Goal: Task Accomplishment & Management: Use online tool/utility

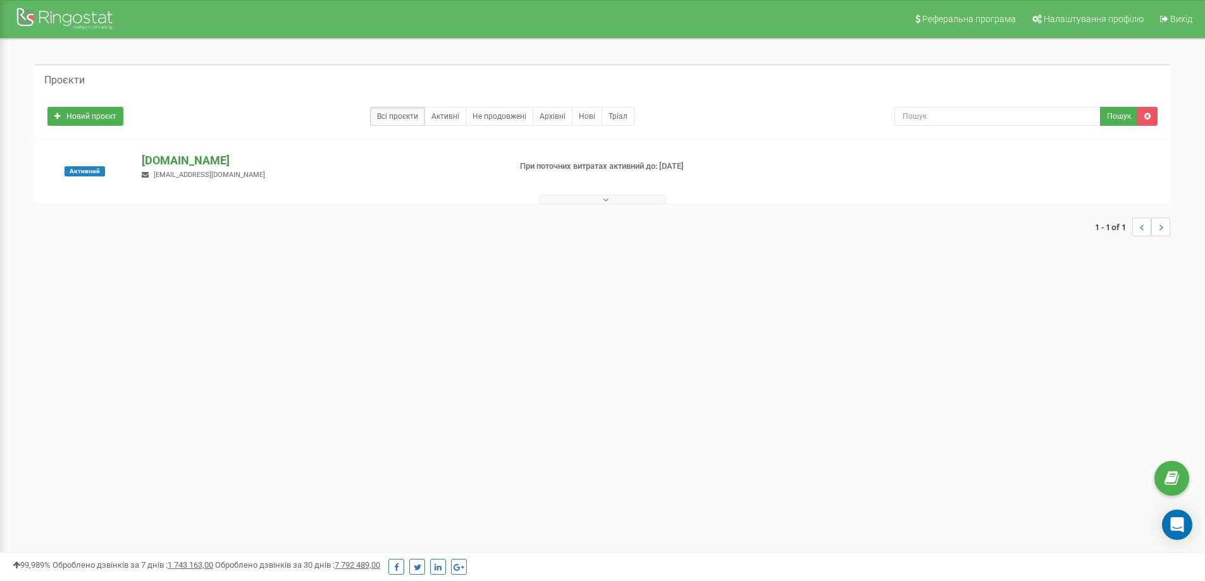
click at [221, 161] on p "[DOMAIN_NAME]" at bounding box center [320, 160] width 357 height 16
click at [230, 161] on p "[DOMAIN_NAME]" at bounding box center [320, 160] width 357 height 16
click at [211, 162] on p "[DOMAIN_NAME]" at bounding box center [320, 160] width 357 height 16
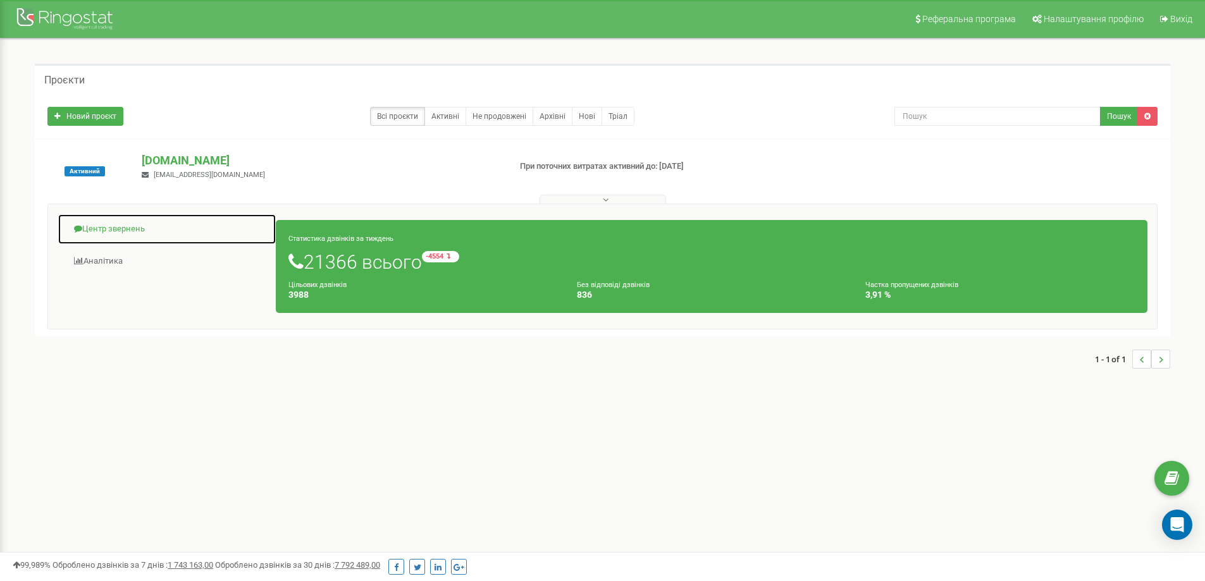
click at [118, 224] on link "Центр звернень" at bounding box center [167, 229] width 219 height 31
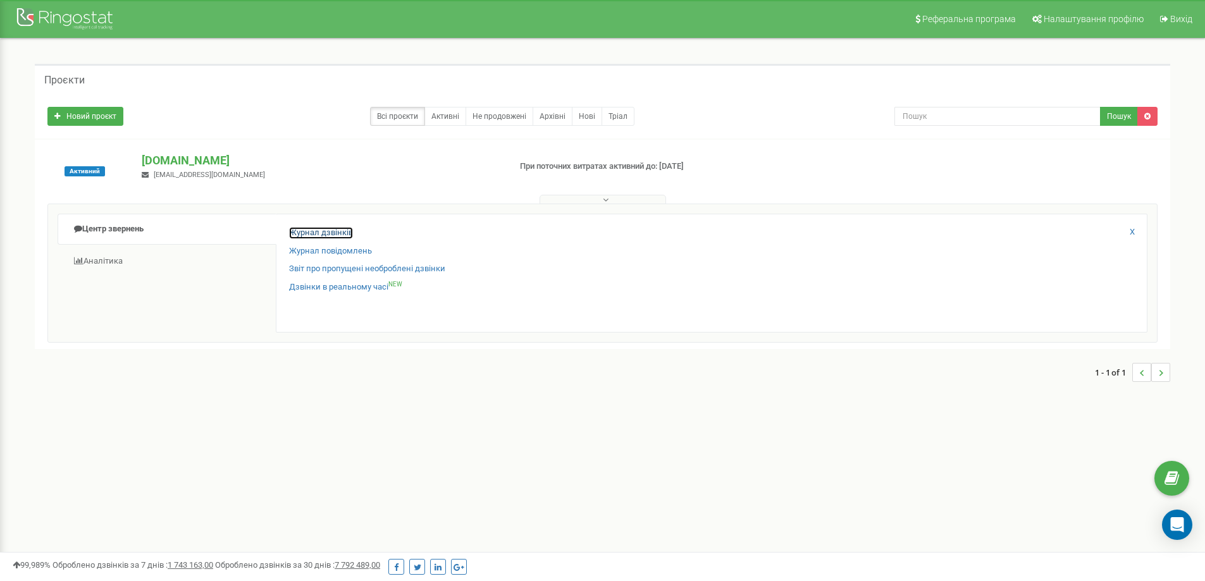
click at [328, 235] on link "Журнал дзвінків" at bounding box center [321, 233] width 64 height 12
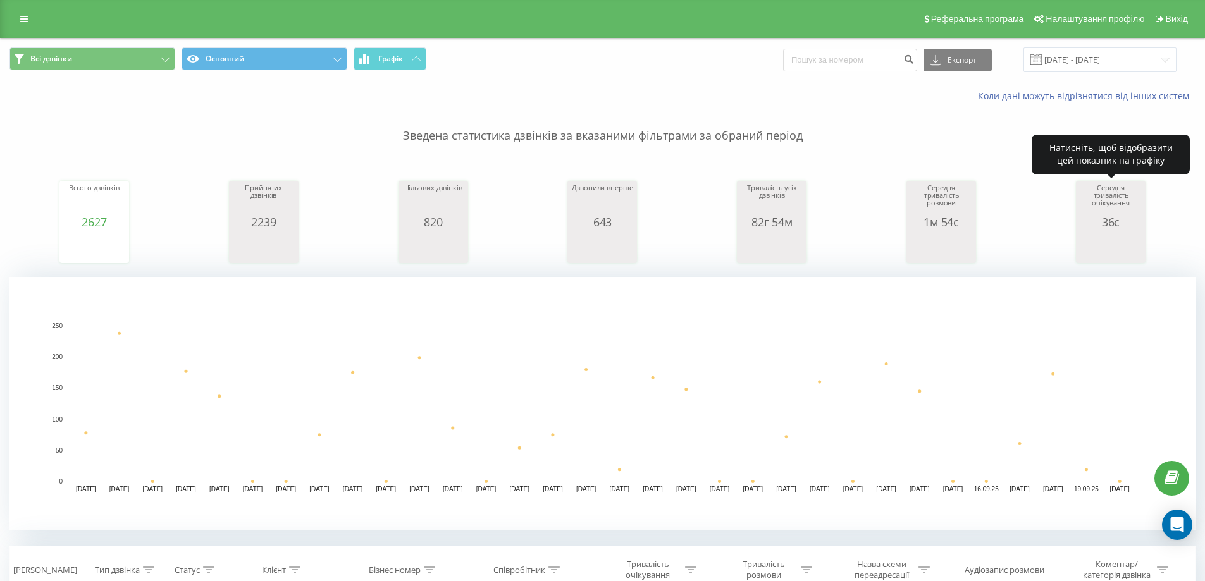
click at [1114, 234] on icon "A chart." at bounding box center [1110, 247] width 63 height 38
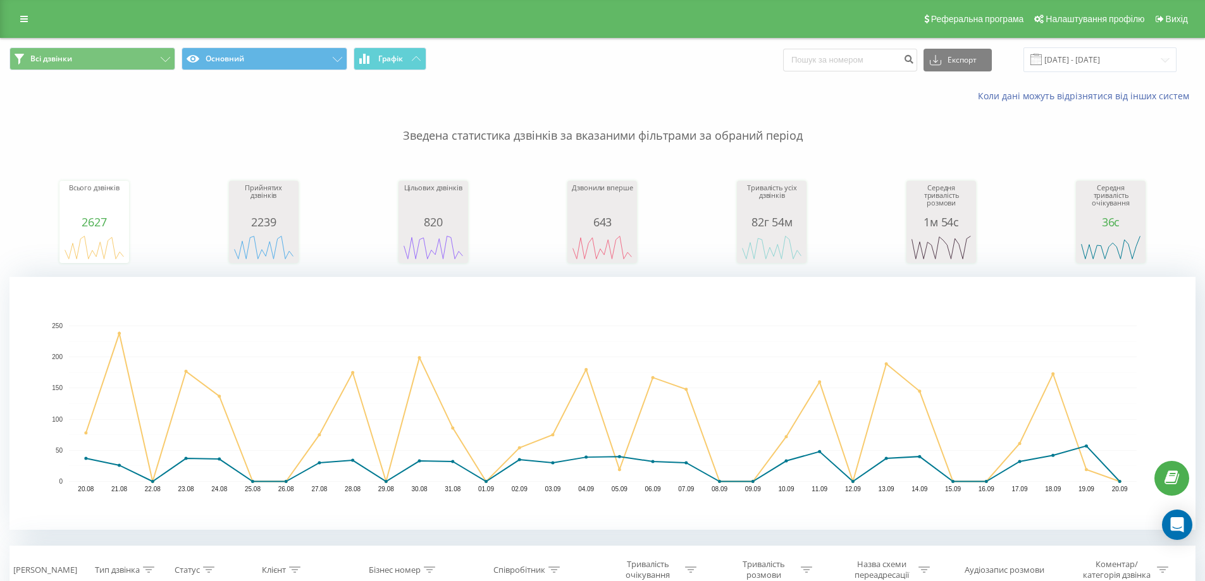
click at [1038, 144] on p "Зведена статистика дзвінків за вказаними фільтрами за обраний період" at bounding box center [602, 123] width 1186 height 42
click at [1086, 58] on input "20.08.2025 - 20.09.2025" at bounding box center [1099, 59] width 153 height 25
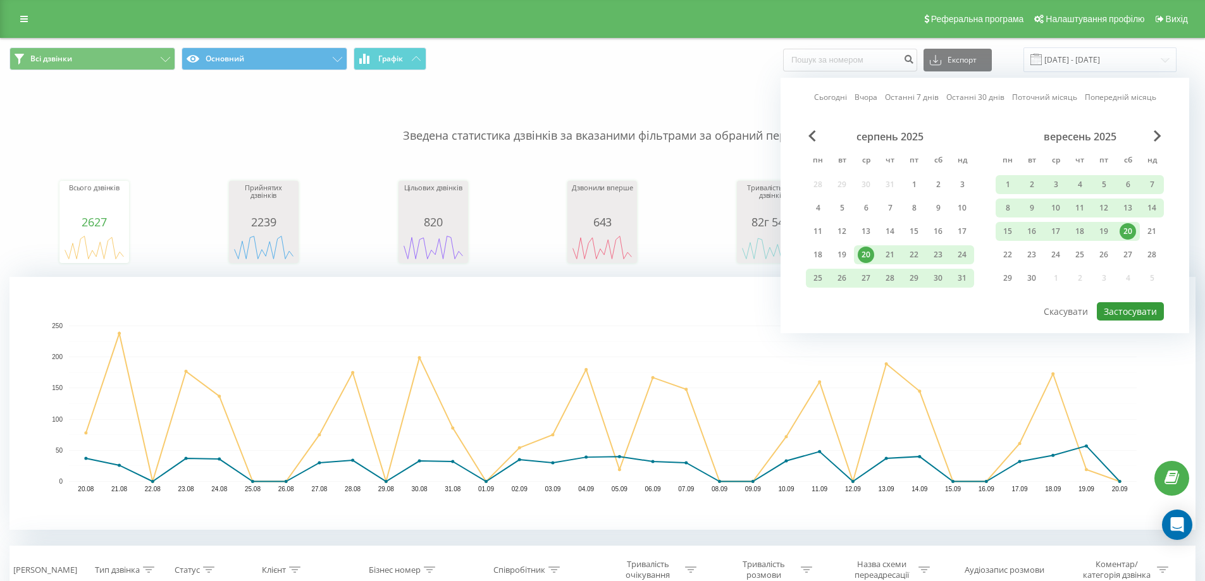
click at [1136, 307] on button "Застосувати" at bounding box center [1129, 311] width 67 height 18
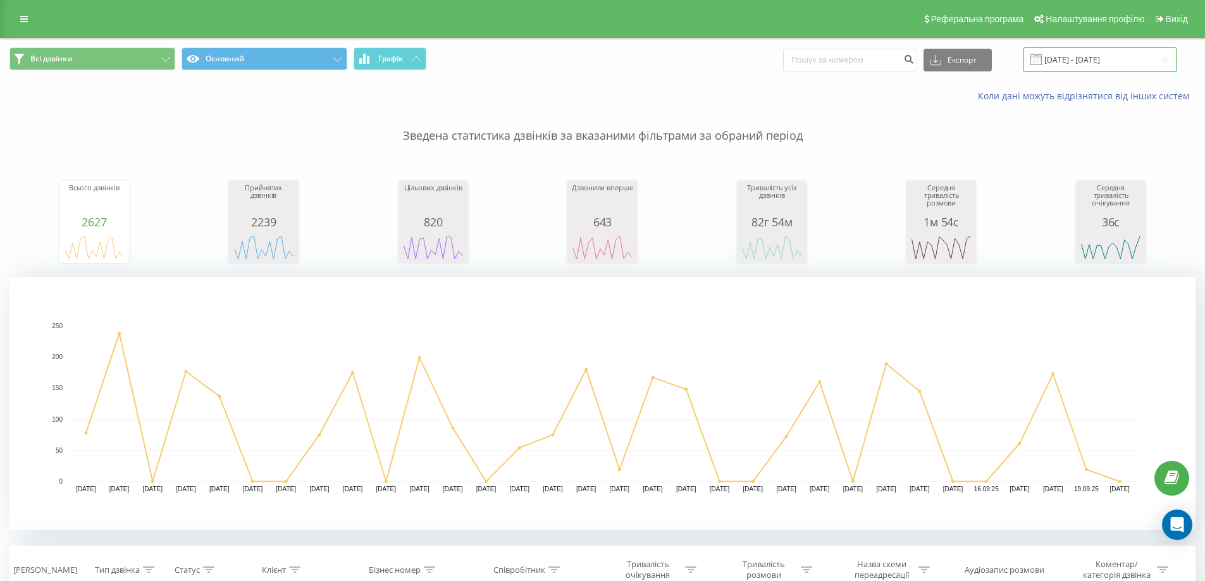
click at [1084, 58] on input "20.08.2025 - 20.09.2025" at bounding box center [1099, 59] width 153 height 25
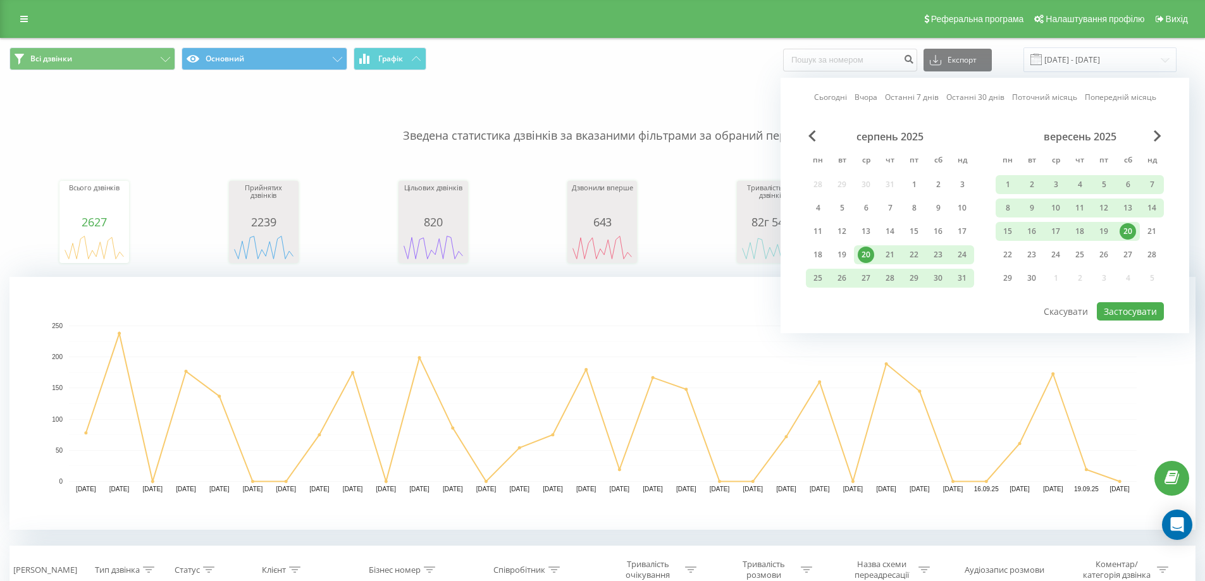
click at [1130, 228] on div "20" at bounding box center [1127, 231] width 16 height 16
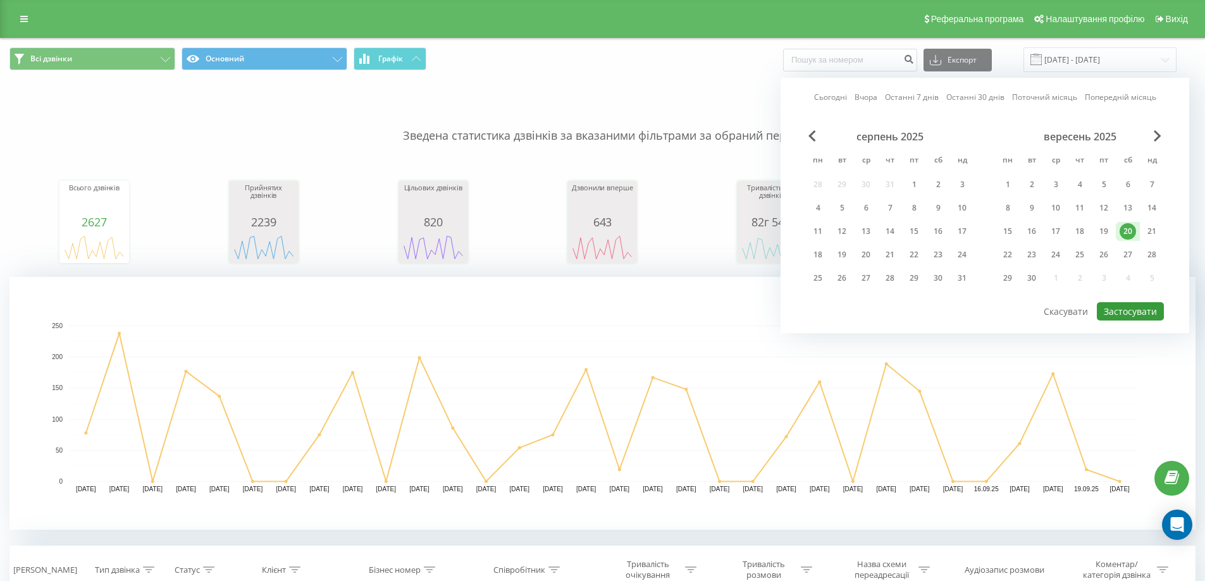
click at [1137, 309] on button "Застосувати" at bounding box center [1129, 311] width 67 height 18
type input "20.09.2025 - 20.09.2025"
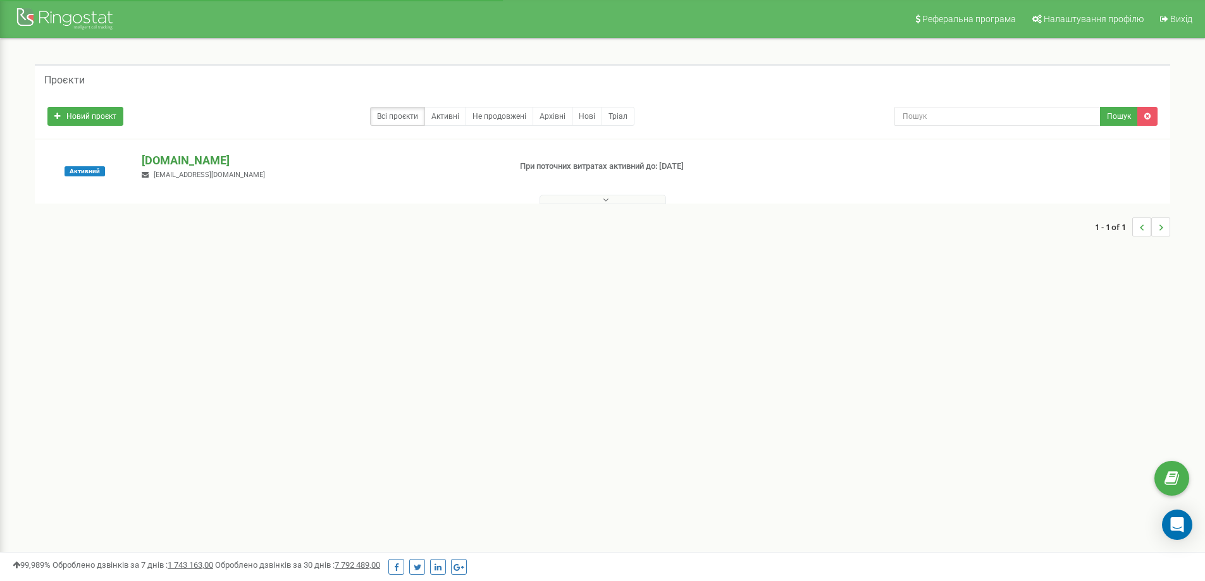
click at [207, 156] on p "[DOMAIN_NAME]" at bounding box center [320, 160] width 357 height 16
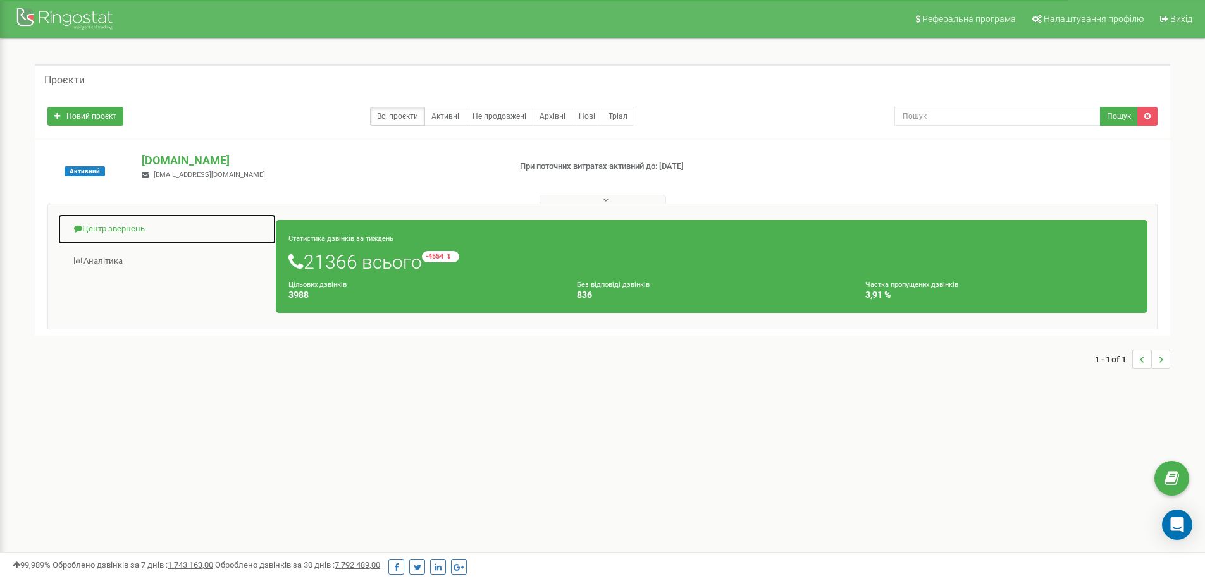
click at [109, 227] on link "Центр звернень" at bounding box center [167, 229] width 219 height 31
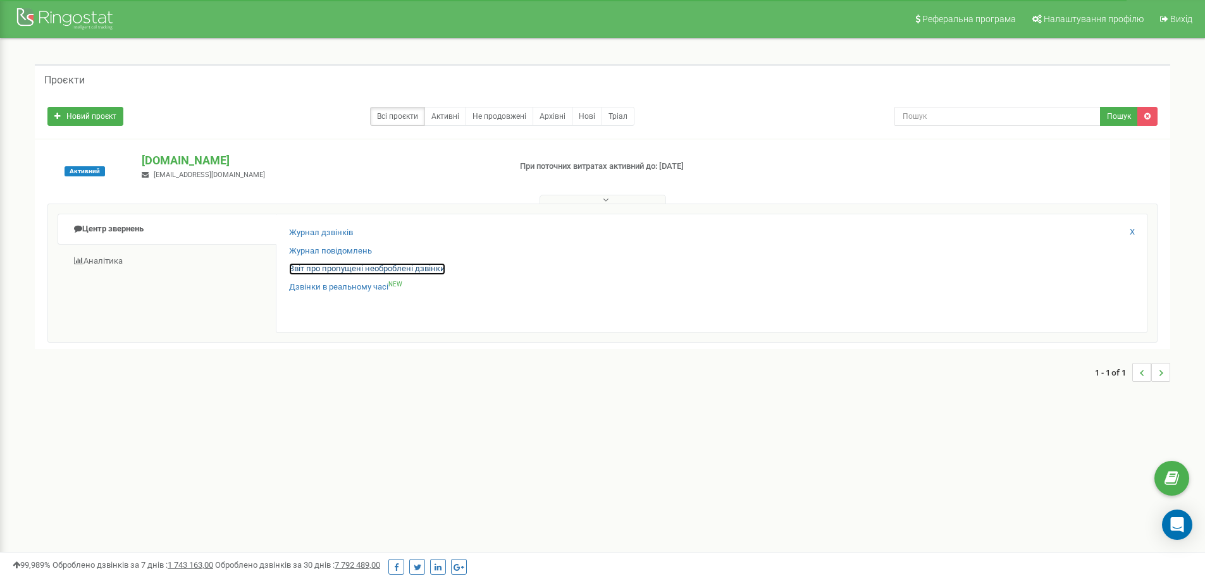
click at [323, 267] on link "Звіт про пропущені необроблені дзвінки" at bounding box center [367, 269] width 156 height 12
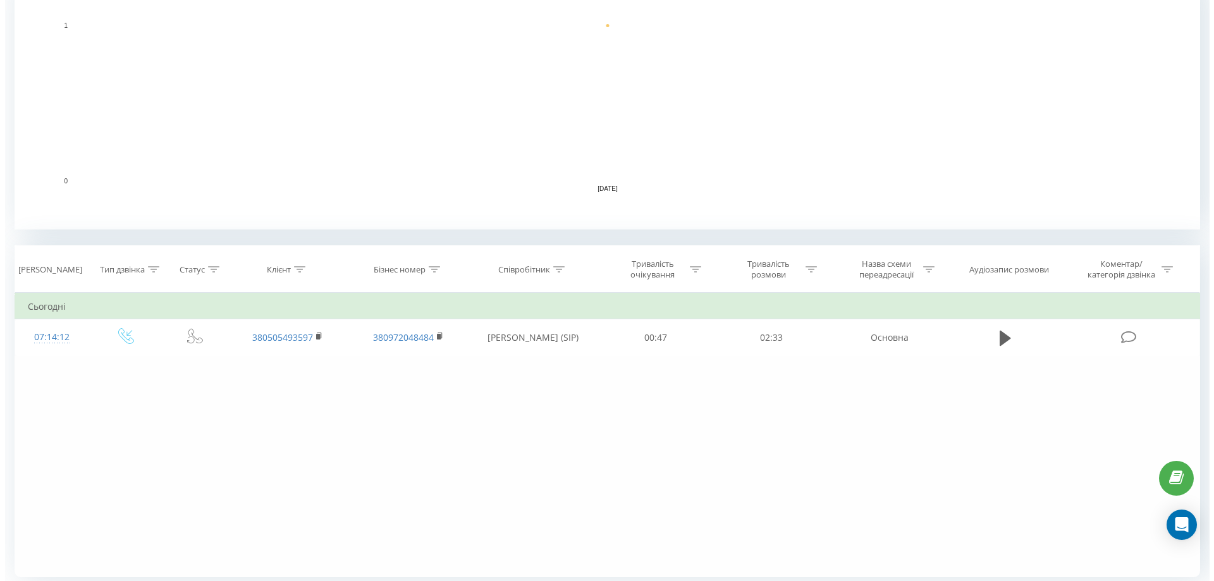
scroll to position [344, 0]
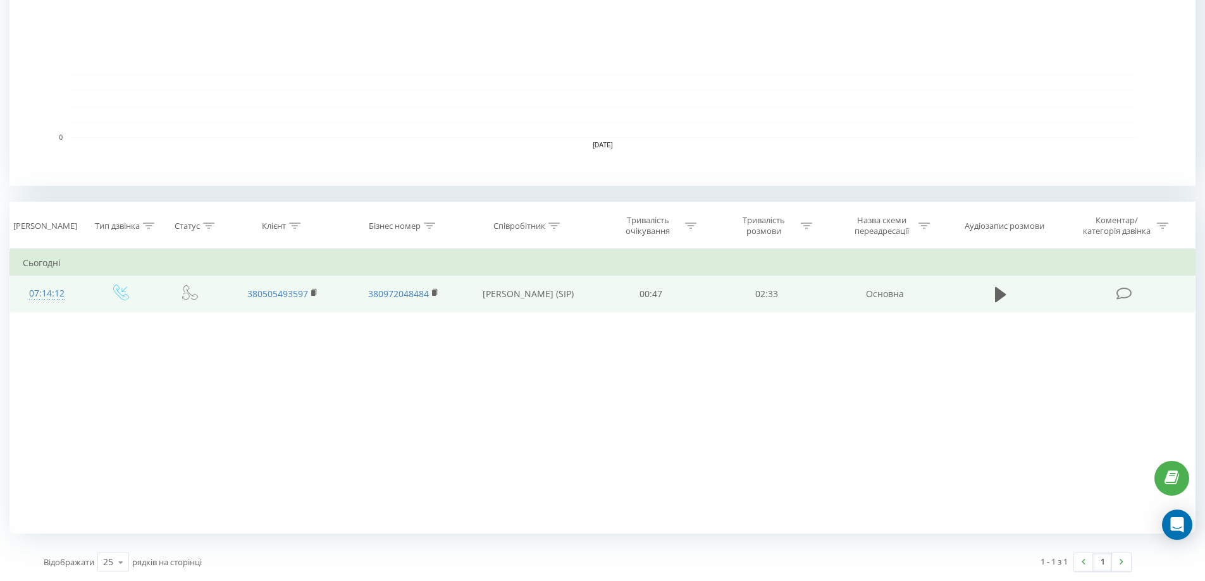
click at [1134, 290] on td at bounding box center [1124, 294] width 139 height 37
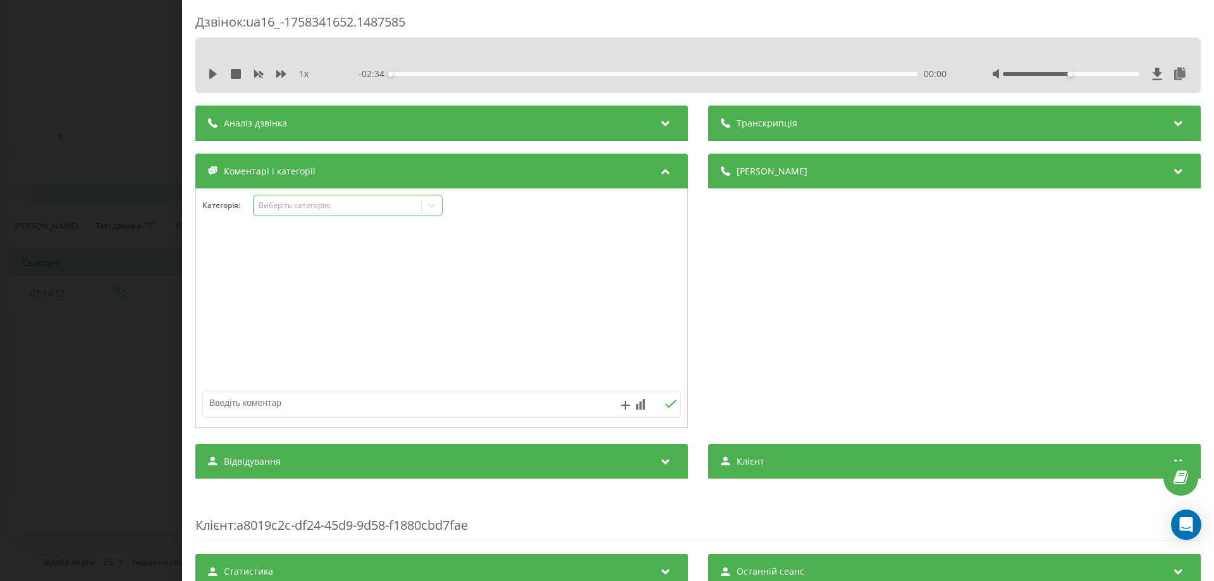
click at [432, 207] on icon at bounding box center [432, 206] width 8 height 4
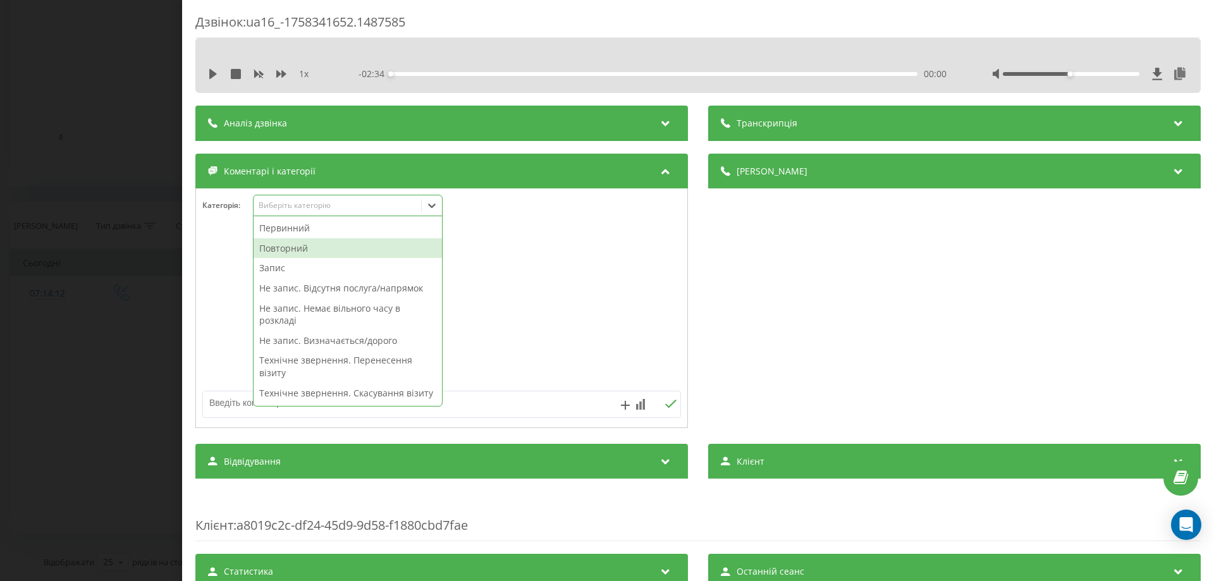
click at [274, 249] on div "Повторний" at bounding box center [348, 248] width 188 height 20
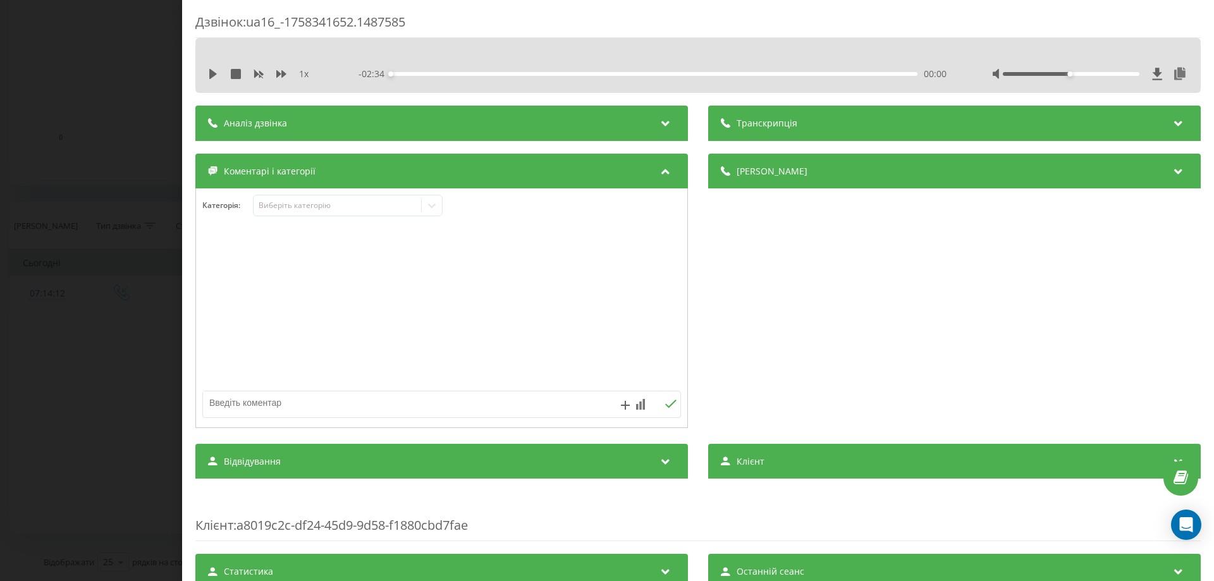
click at [210, 252] on div at bounding box center [441, 309] width 491 height 152
click at [438, 208] on icon at bounding box center [432, 205] width 13 height 13
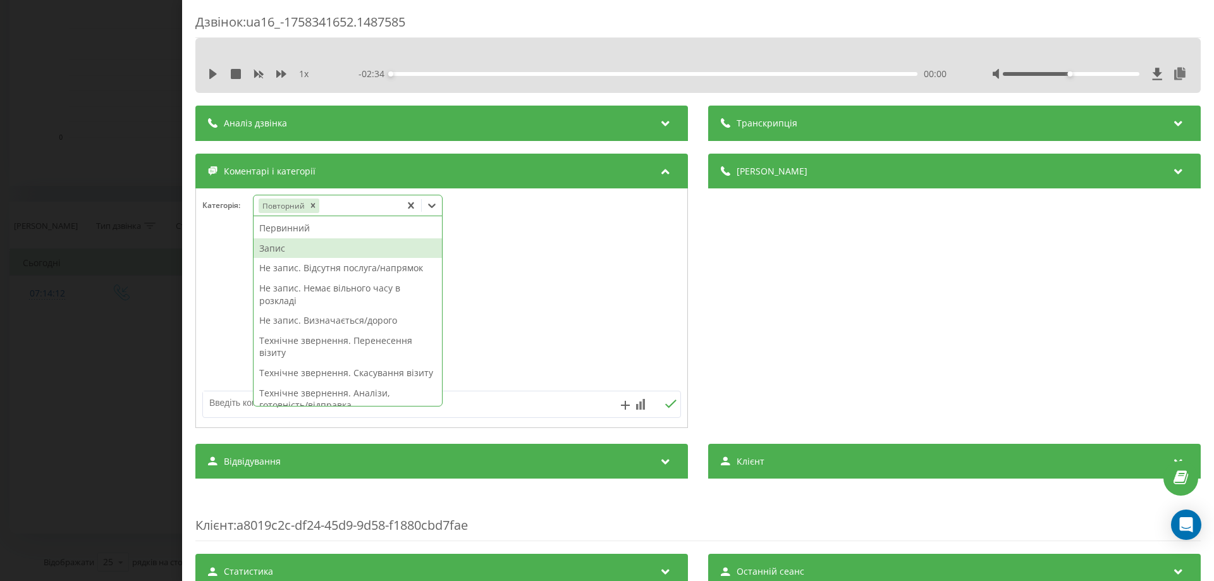
click at [298, 248] on div "Запис" at bounding box center [348, 248] width 188 height 20
click at [232, 257] on div at bounding box center [441, 309] width 491 height 152
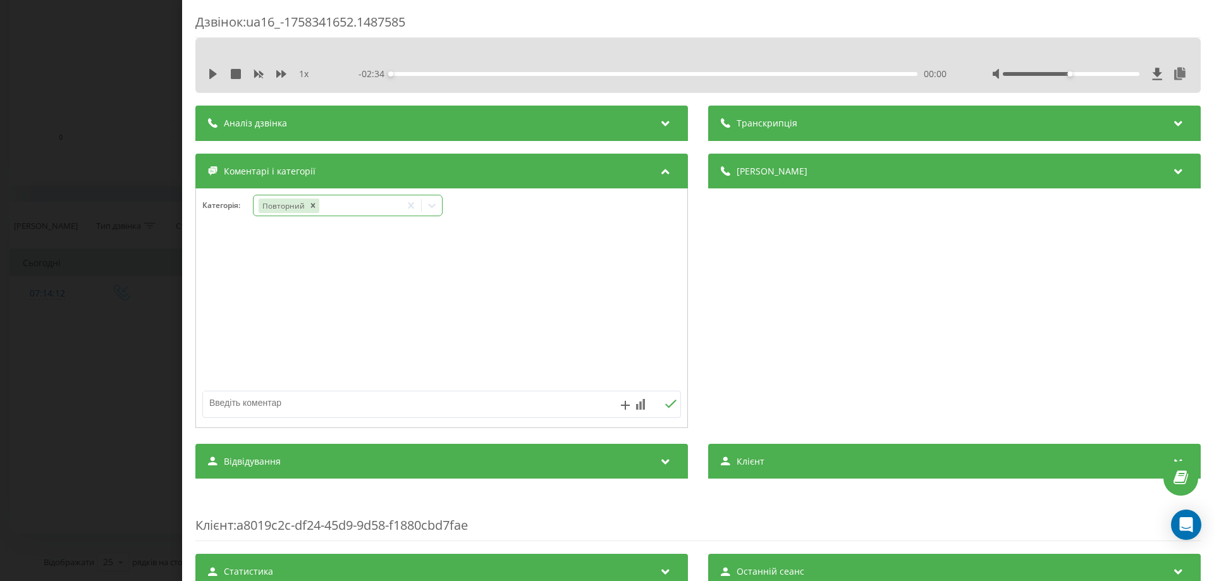
click at [432, 207] on icon at bounding box center [432, 206] width 8 height 4
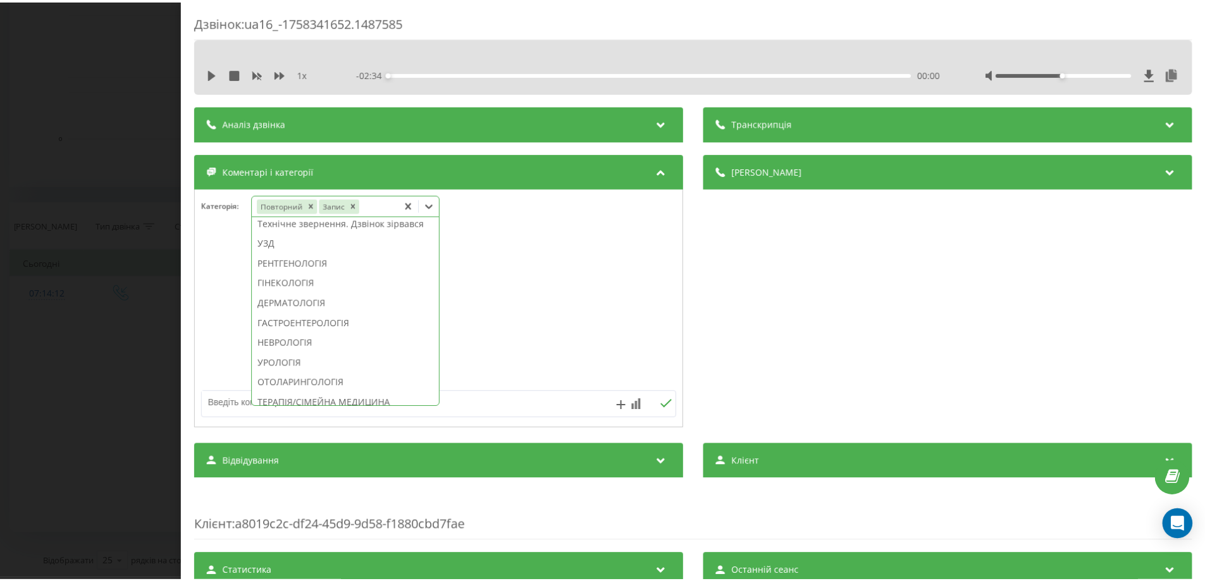
scroll to position [380, 0]
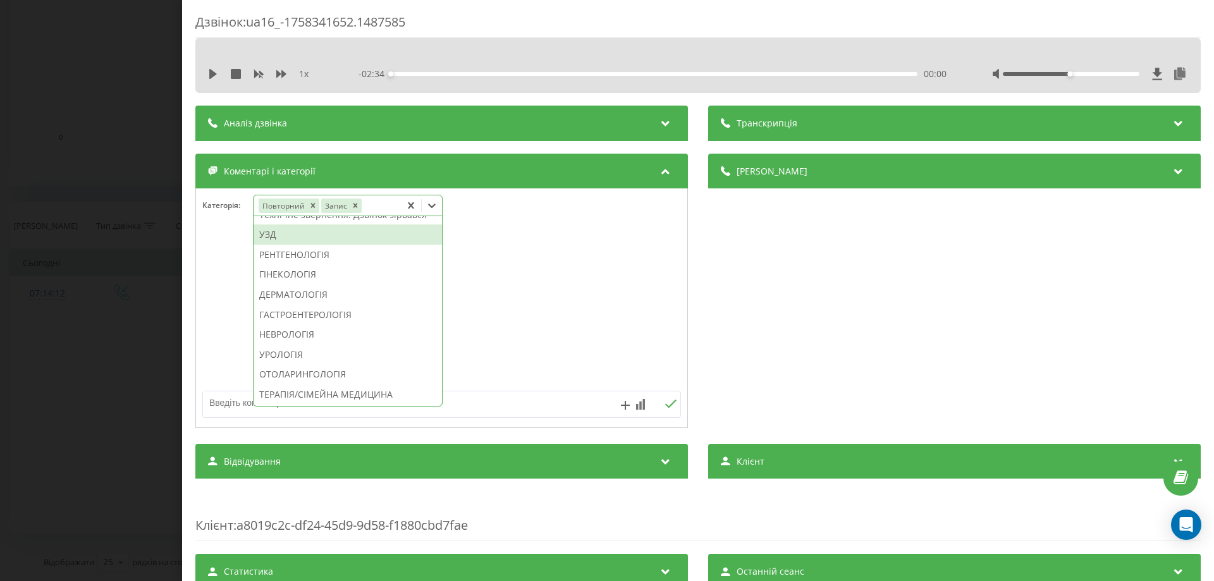
click at [348, 245] on div "УЗД" at bounding box center [348, 234] width 188 height 20
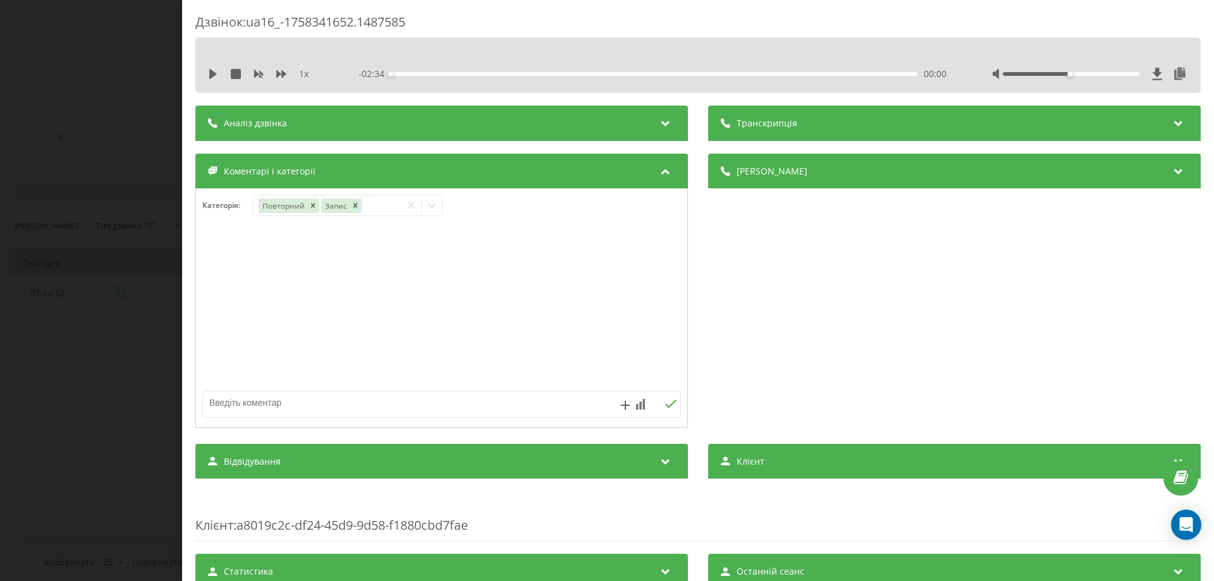
drag, startPoint x: 203, startPoint y: 286, endPoint x: 232, endPoint y: 281, distance: 29.4
click at [202, 286] on div at bounding box center [441, 309] width 491 height 152
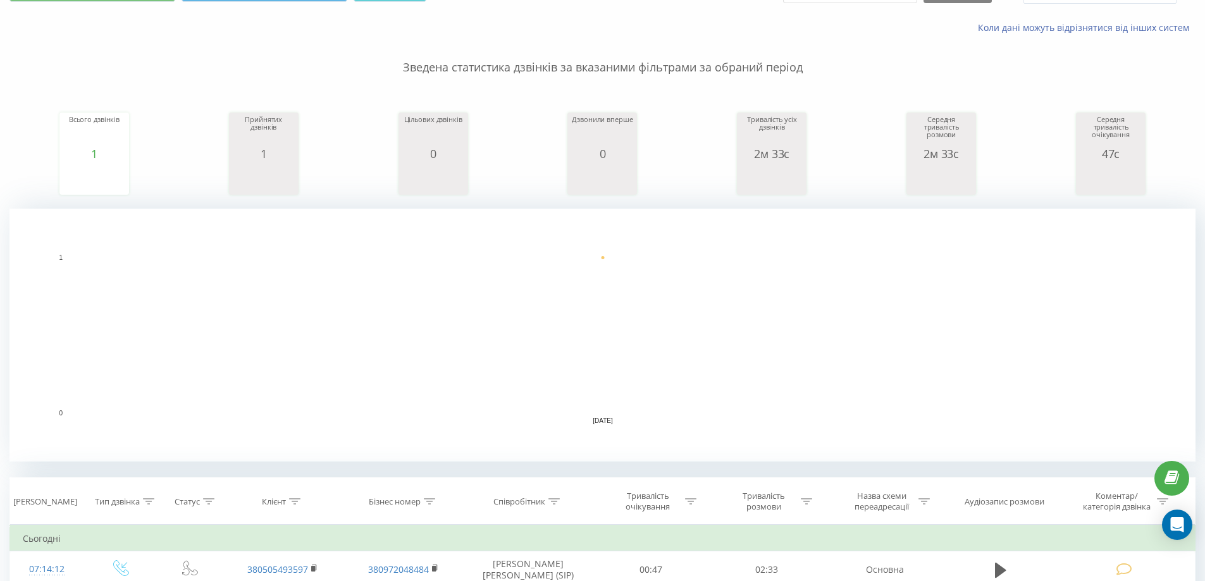
scroll to position [190, 0]
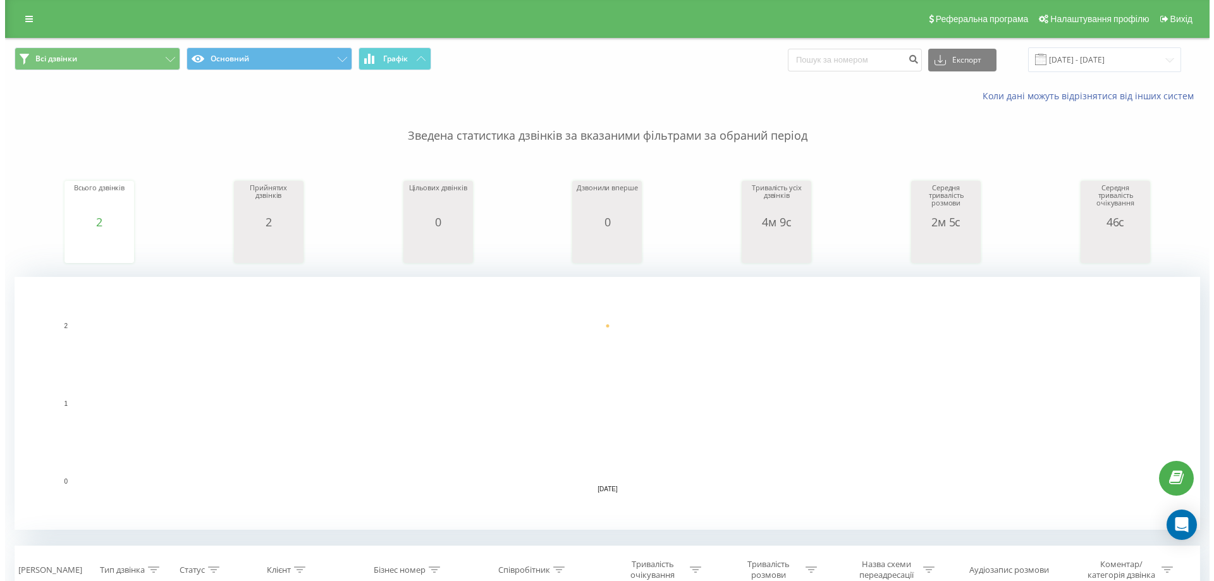
scroll to position [316, 0]
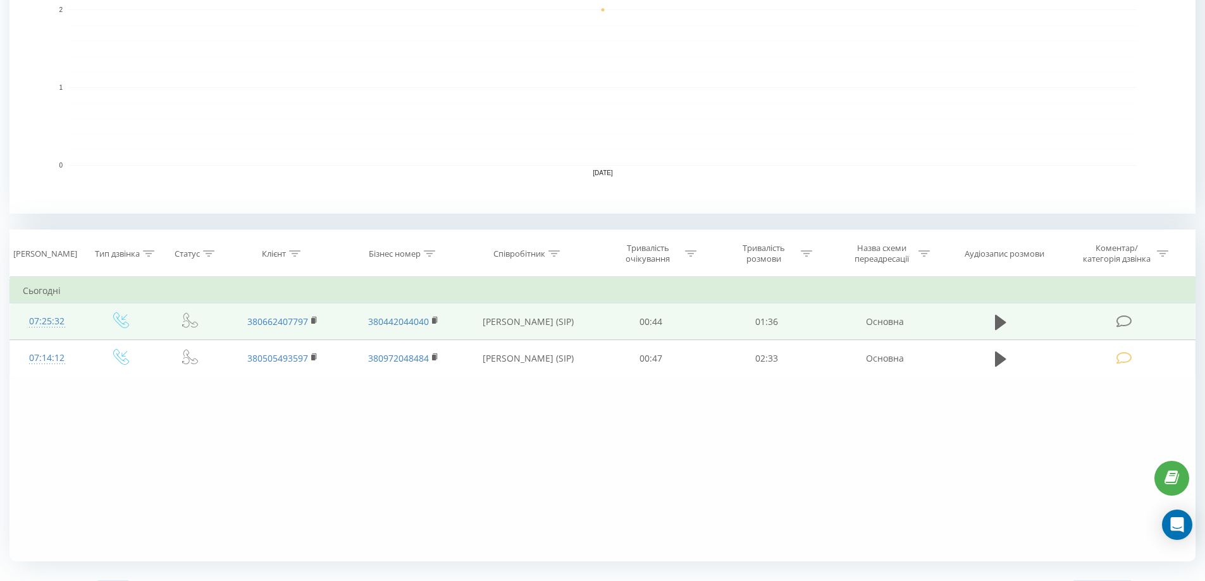
click at [1117, 315] on icon at bounding box center [1124, 321] width 16 height 13
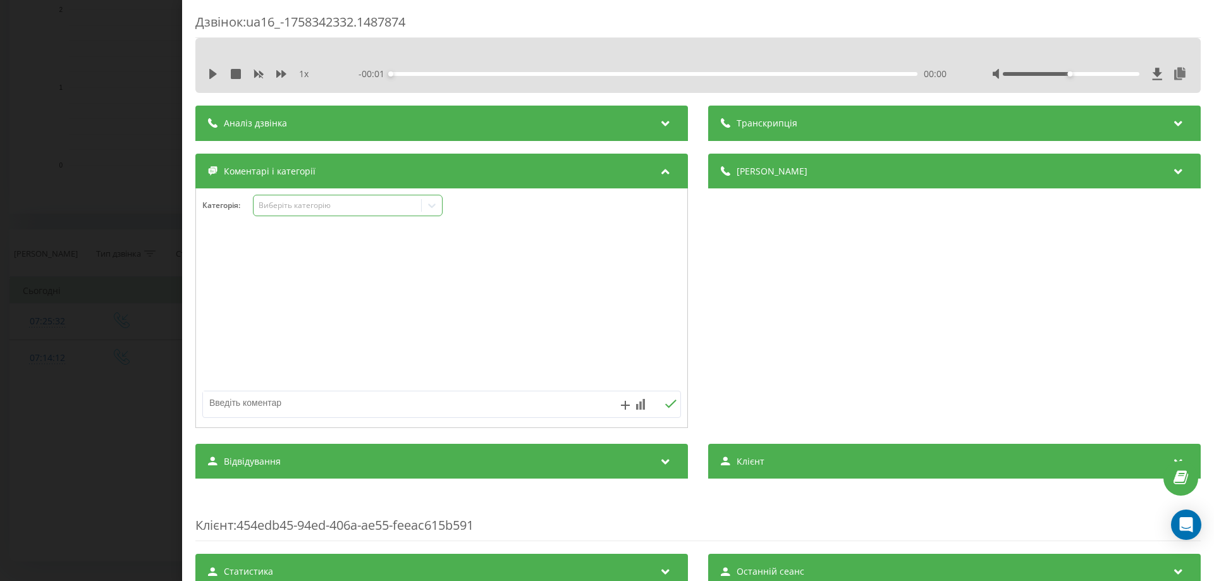
click at [433, 205] on icon at bounding box center [432, 205] width 13 height 13
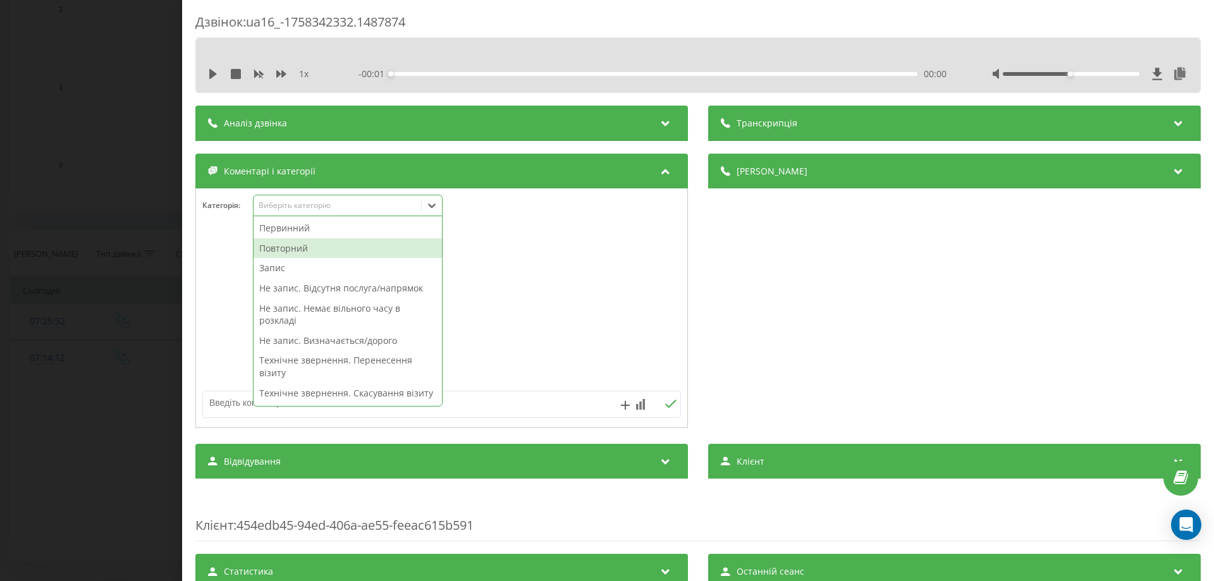
click at [307, 250] on div "Повторний" at bounding box center [348, 248] width 188 height 20
click at [231, 252] on div at bounding box center [441, 309] width 491 height 152
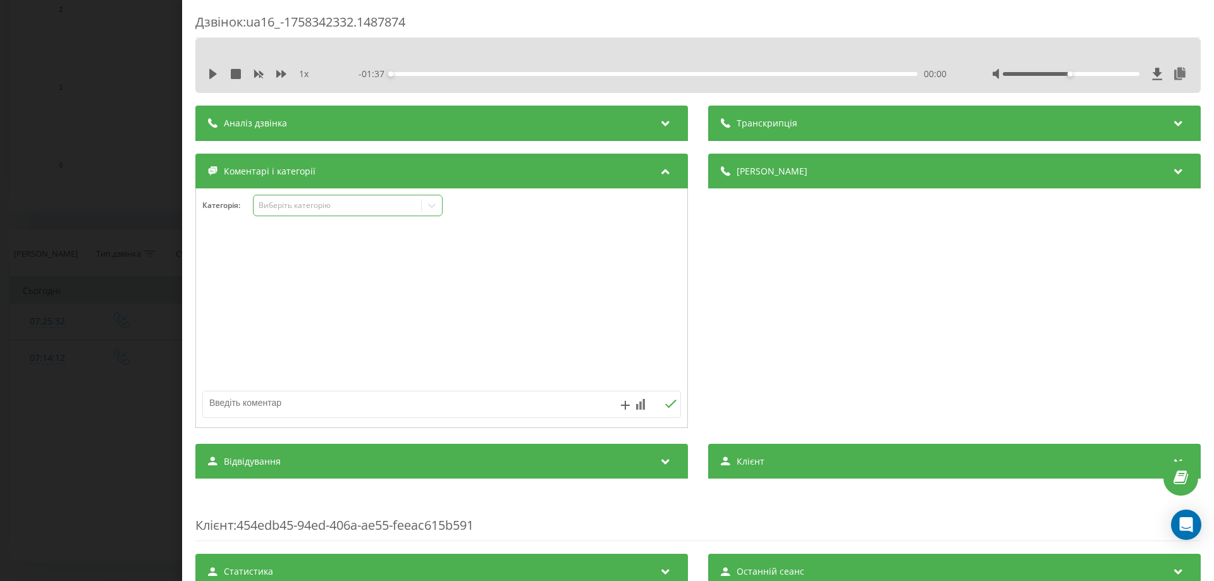
click at [432, 207] on icon at bounding box center [432, 206] width 8 height 4
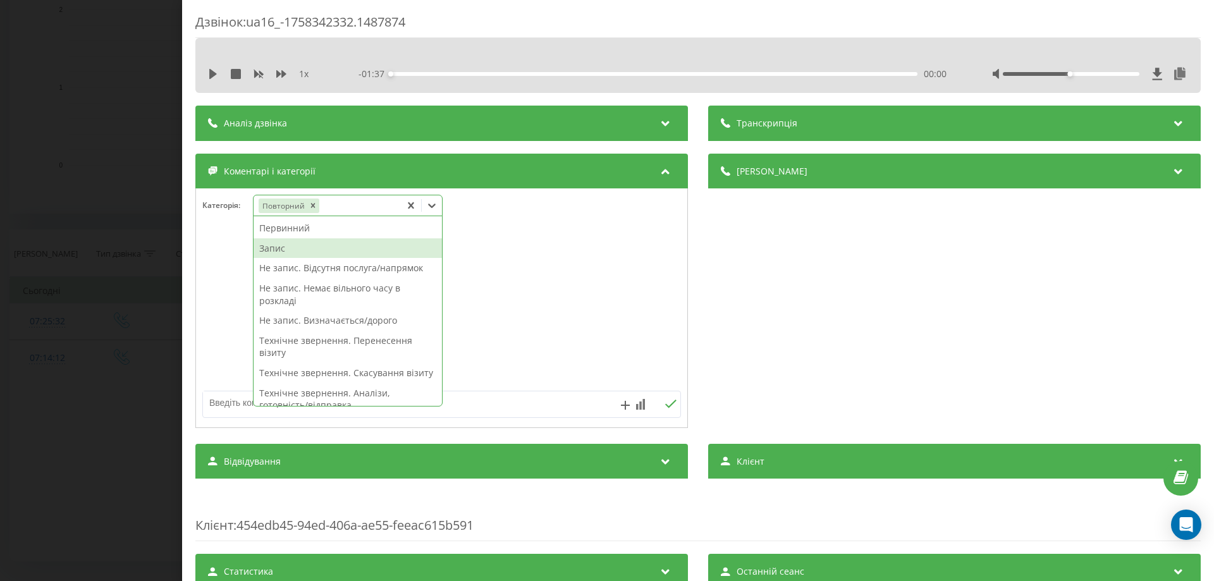
click at [271, 247] on div "Запис" at bounding box center [348, 248] width 188 height 20
click at [236, 253] on div at bounding box center [441, 309] width 491 height 152
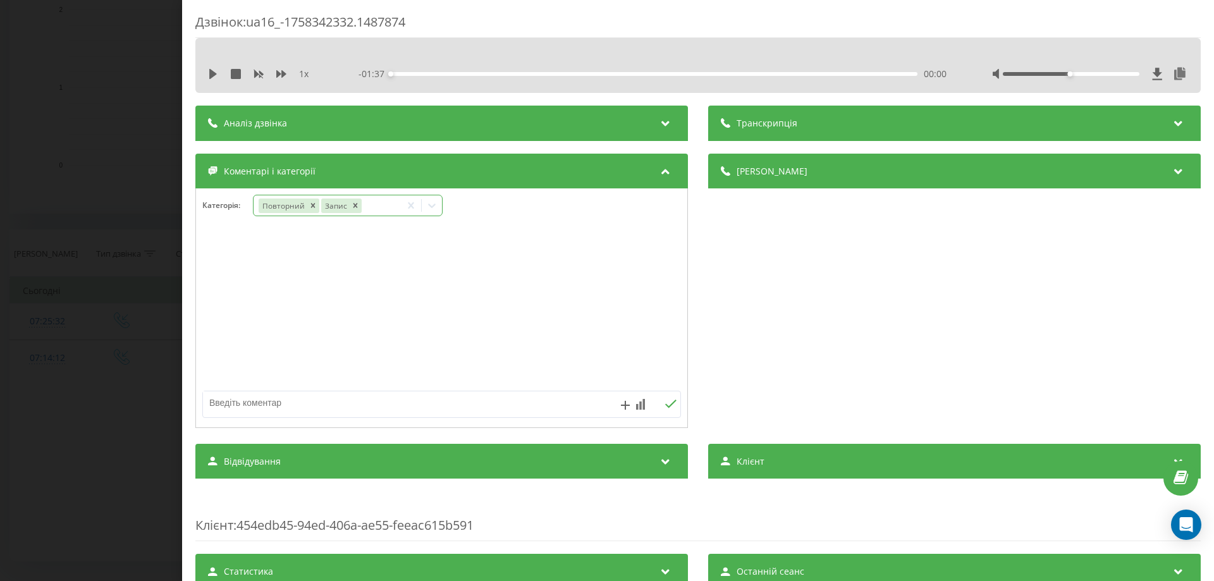
click at [433, 206] on icon at bounding box center [432, 205] width 13 height 13
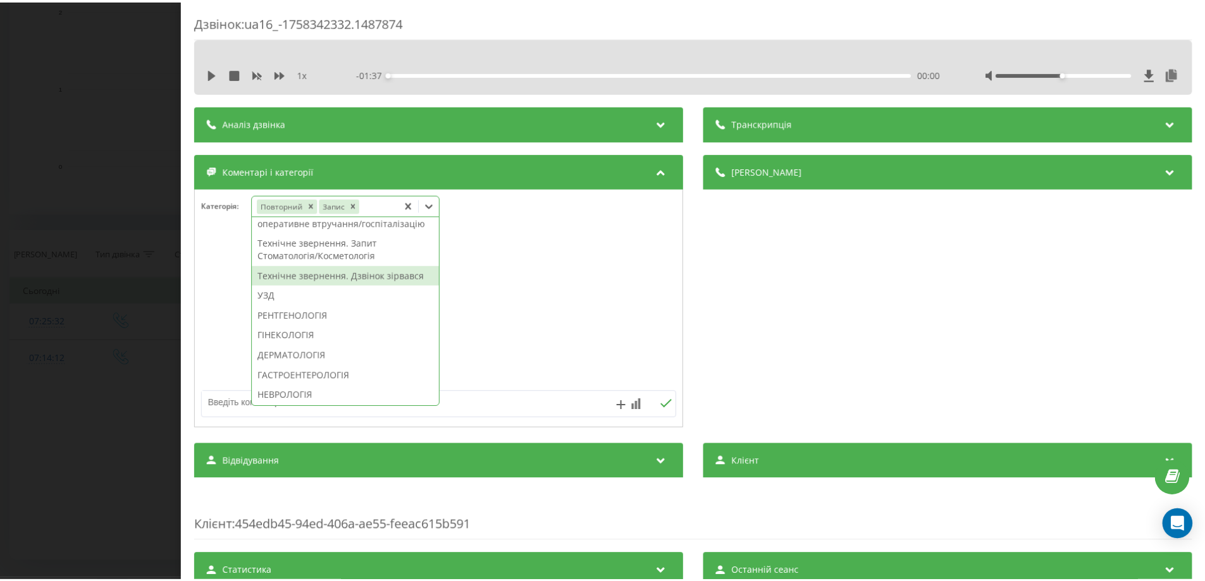
scroll to position [316, 0]
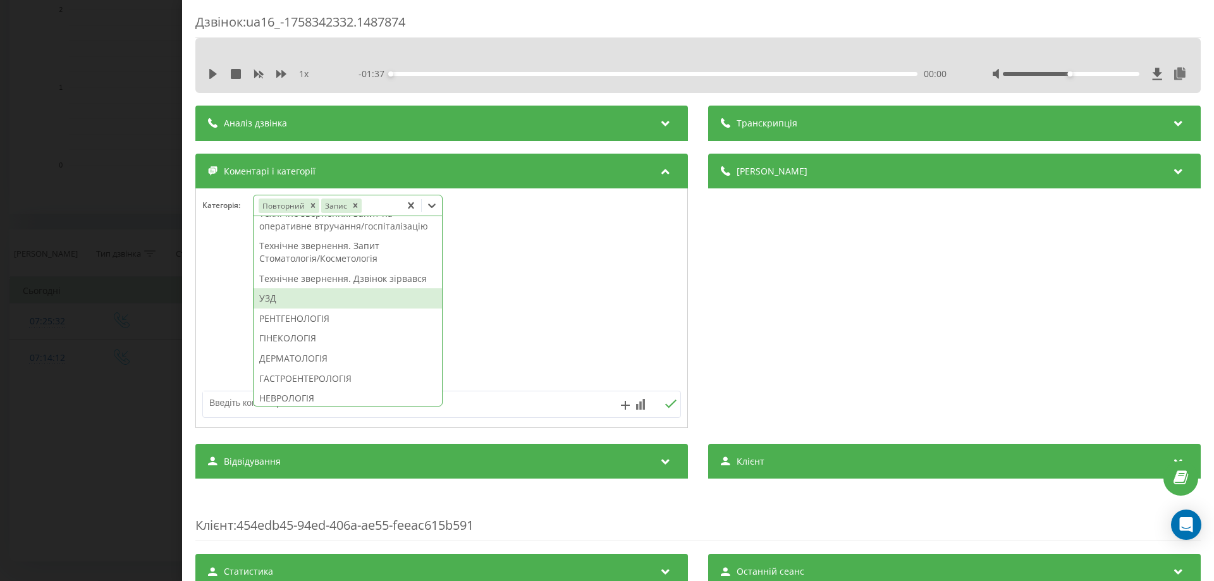
click at [285, 309] on div "УЗД" at bounding box center [348, 298] width 188 height 20
click at [207, 319] on div at bounding box center [441, 309] width 491 height 152
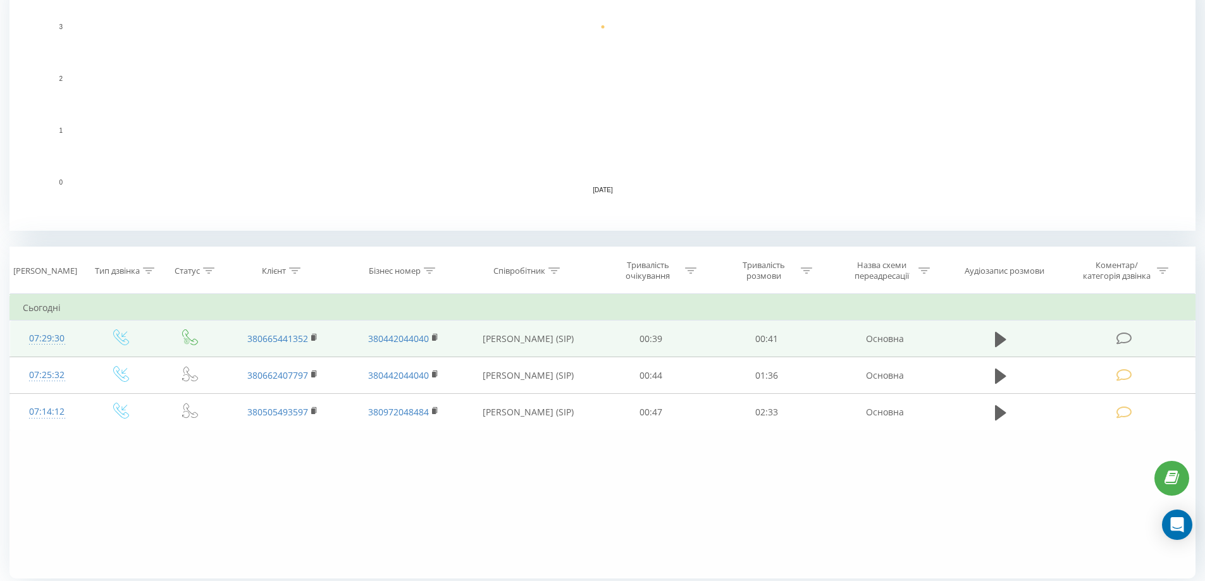
scroll to position [344, 0]
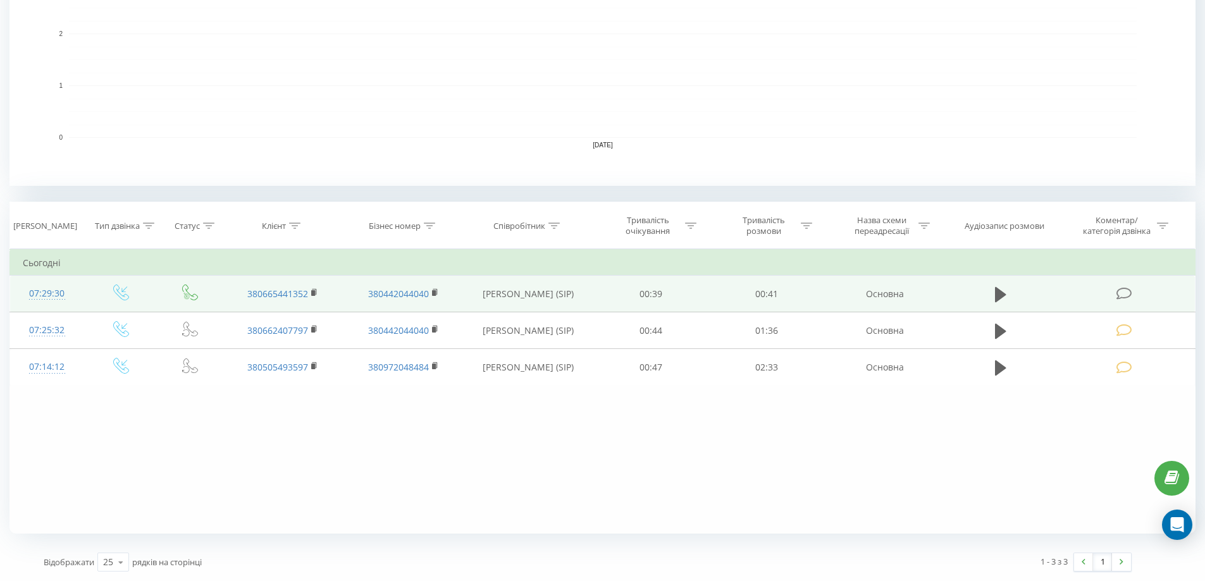
click at [1127, 294] on icon at bounding box center [1124, 293] width 16 height 13
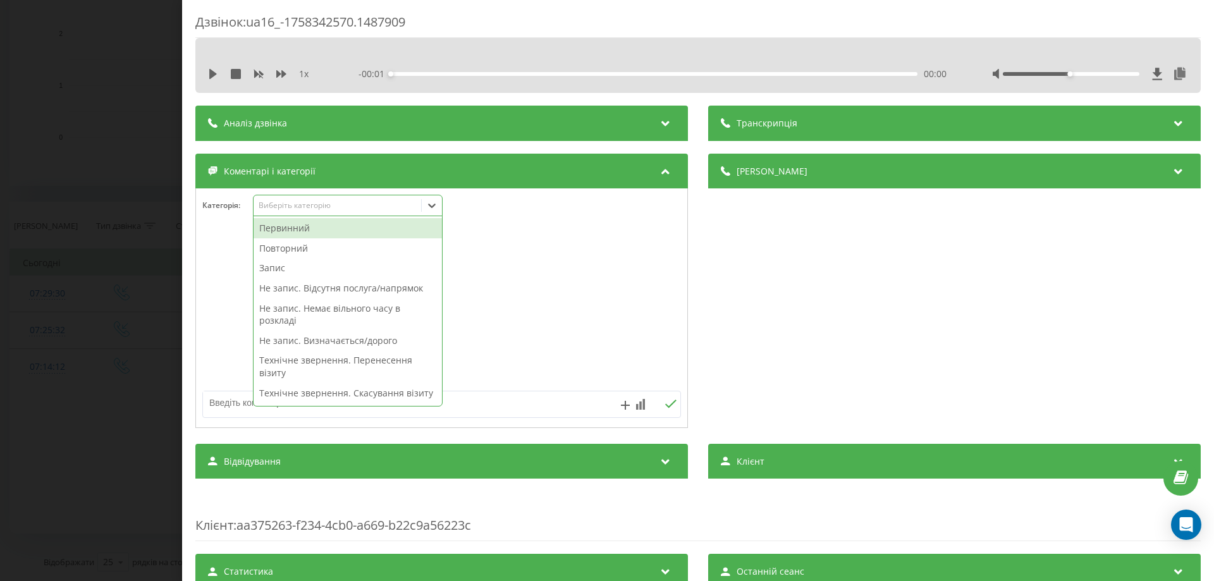
click at [432, 210] on icon at bounding box center [432, 205] width 13 height 13
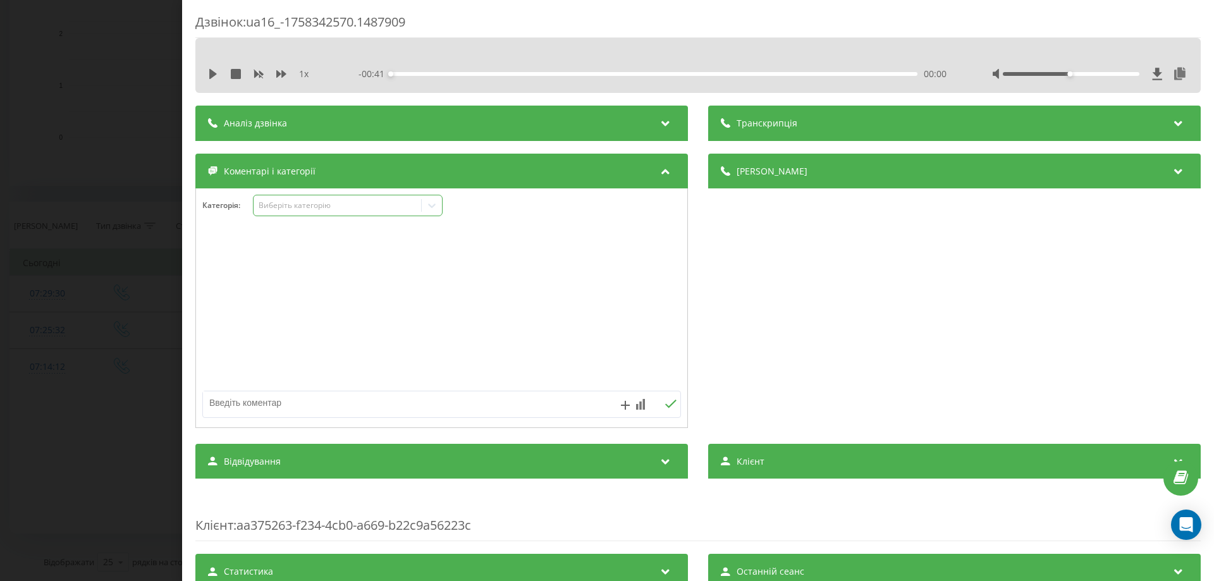
click at [434, 205] on icon at bounding box center [432, 206] width 8 height 4
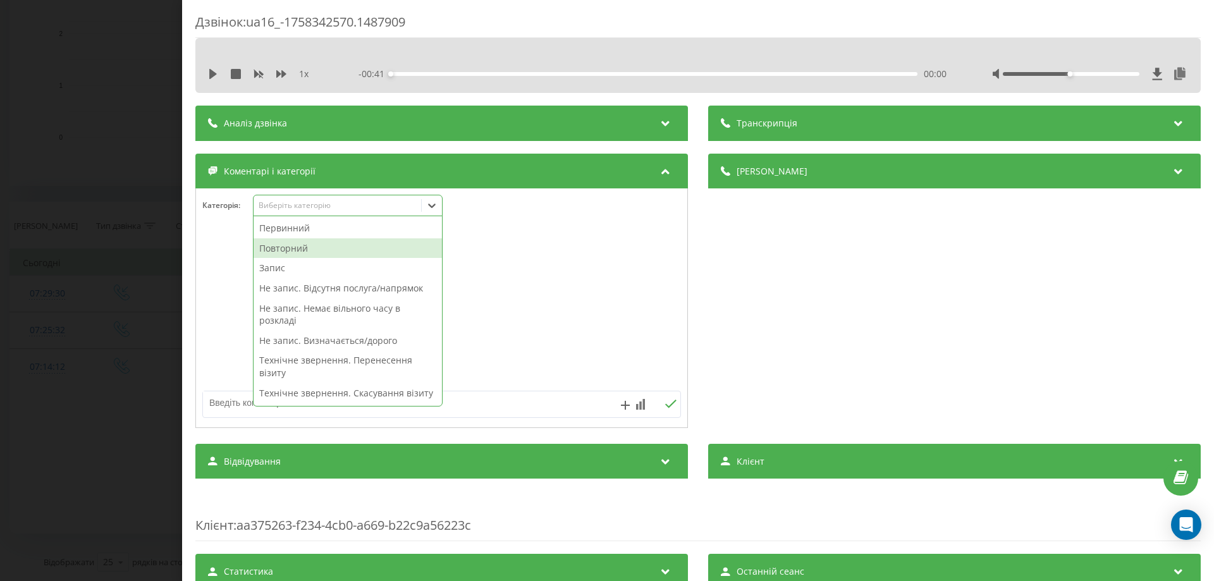
click at [298, 249] on div "Повторний" at bounding box center [348, 248] width 188 height 20
click at [226, 258] on div at bounding box center [441, 309] width 491 height 152
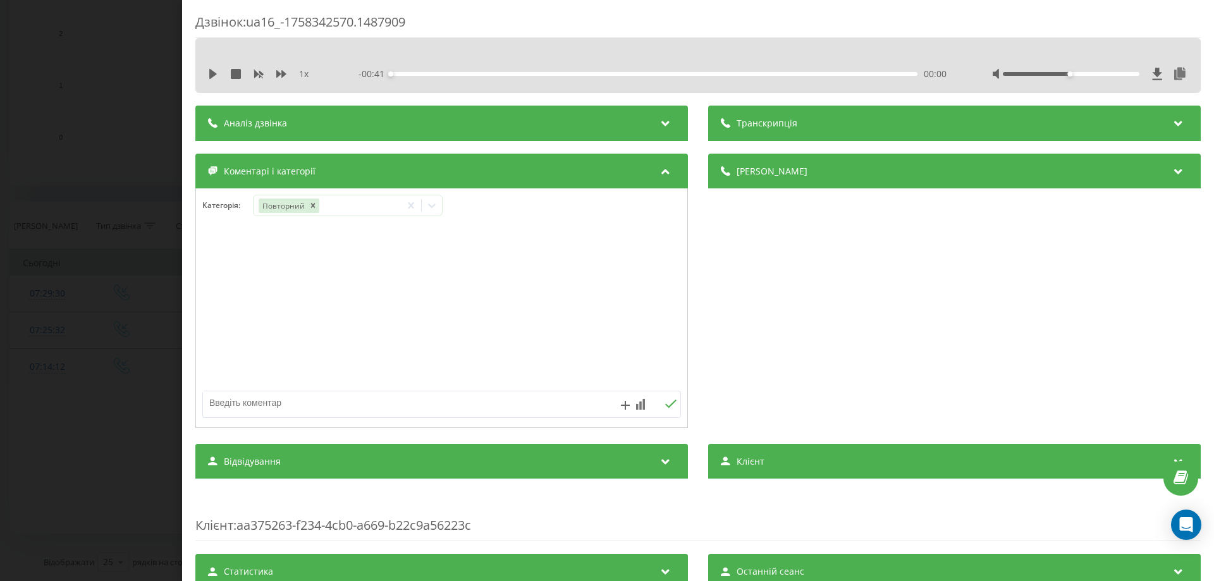
click at [217, 405] on textarea at bounding box center [394, 402] width 382 height 23
type textarea "внутрішній дзвінок"
click at [668, 405] on icon at bounding box center [671, 404] width 12 height 9
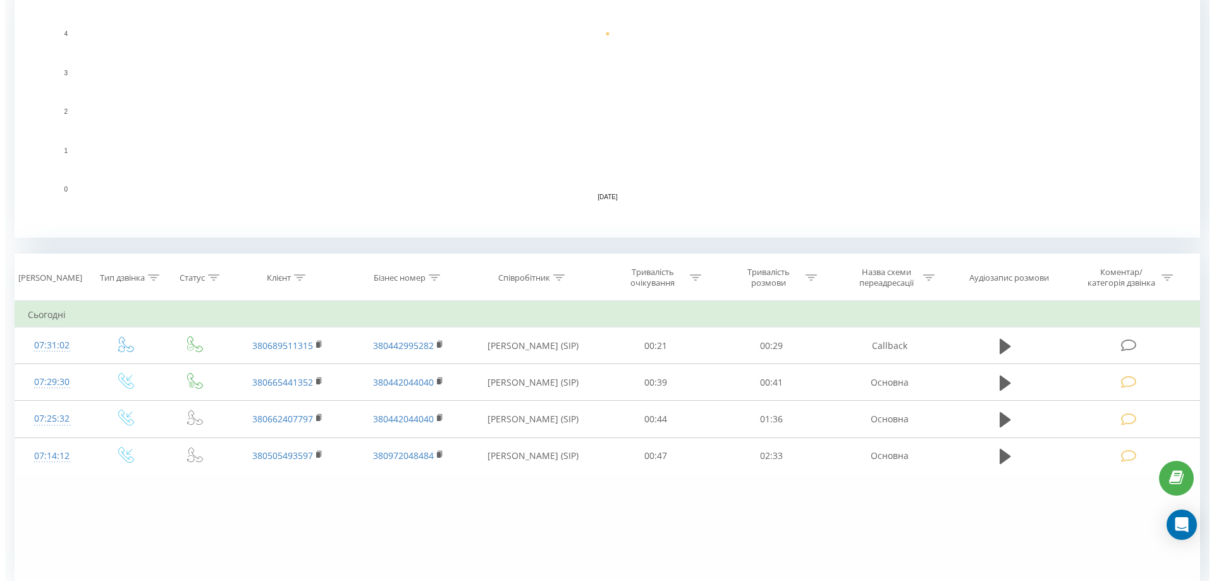
scroll to position [344, 0]
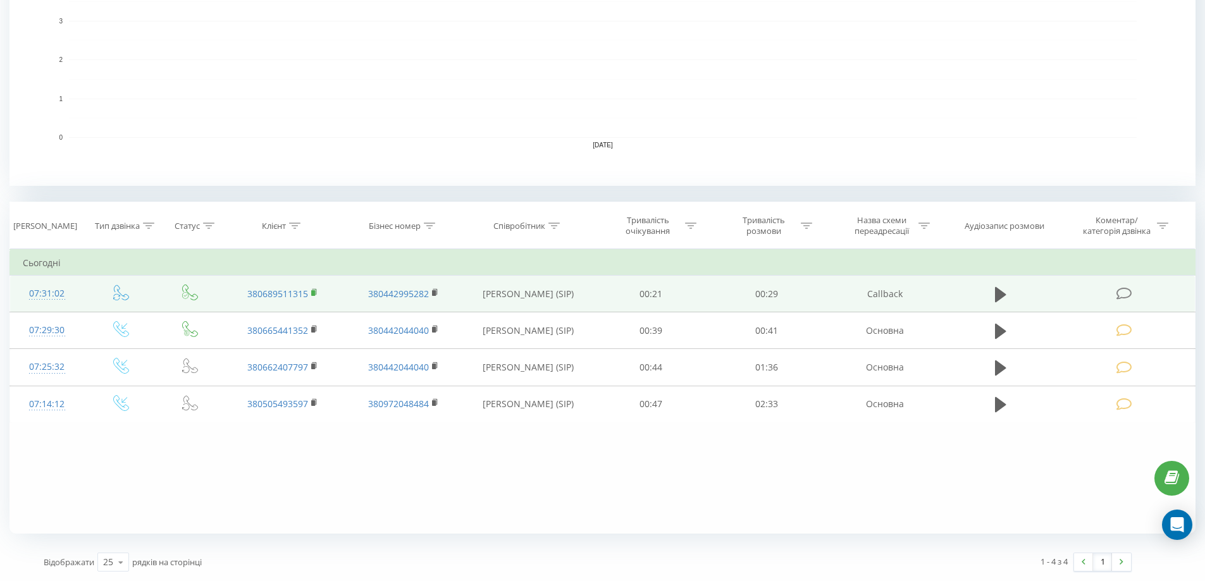
click at [314, 294] on rect at bounding box center [313, 293] width 4 height 6
click at [1129, 291] on icon at bounding box center [1124, 293] width 16 height 13
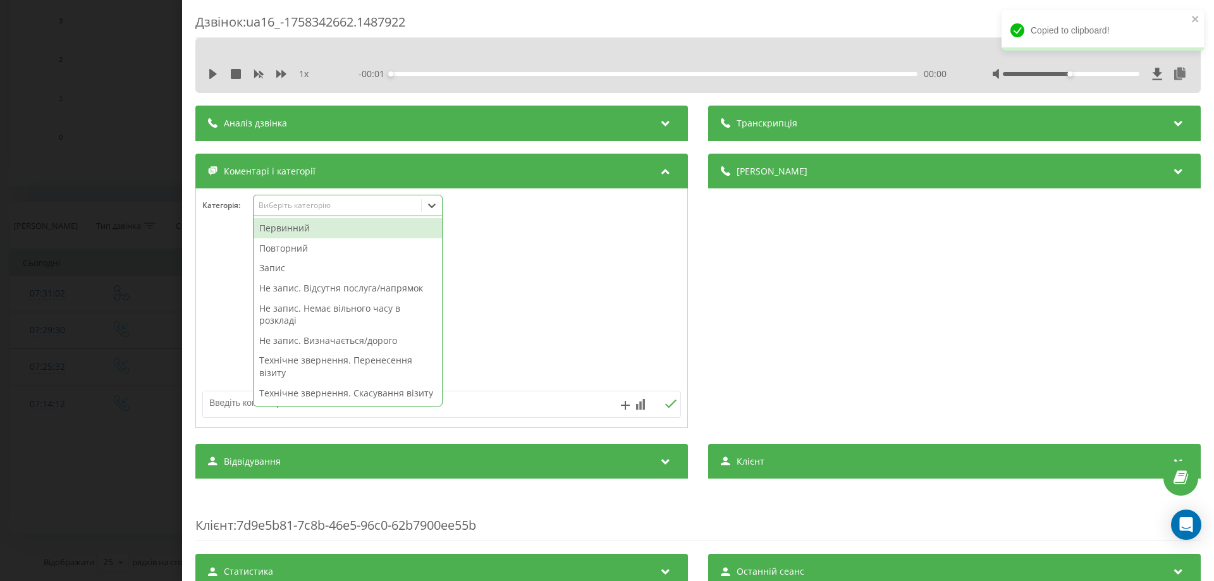
click at [429, 203] on icon at bounding box center [432, 205] width 13 height 13
click at [304, 231] on div "Первинний" at bounding box center [348, 228] width 188 height 20
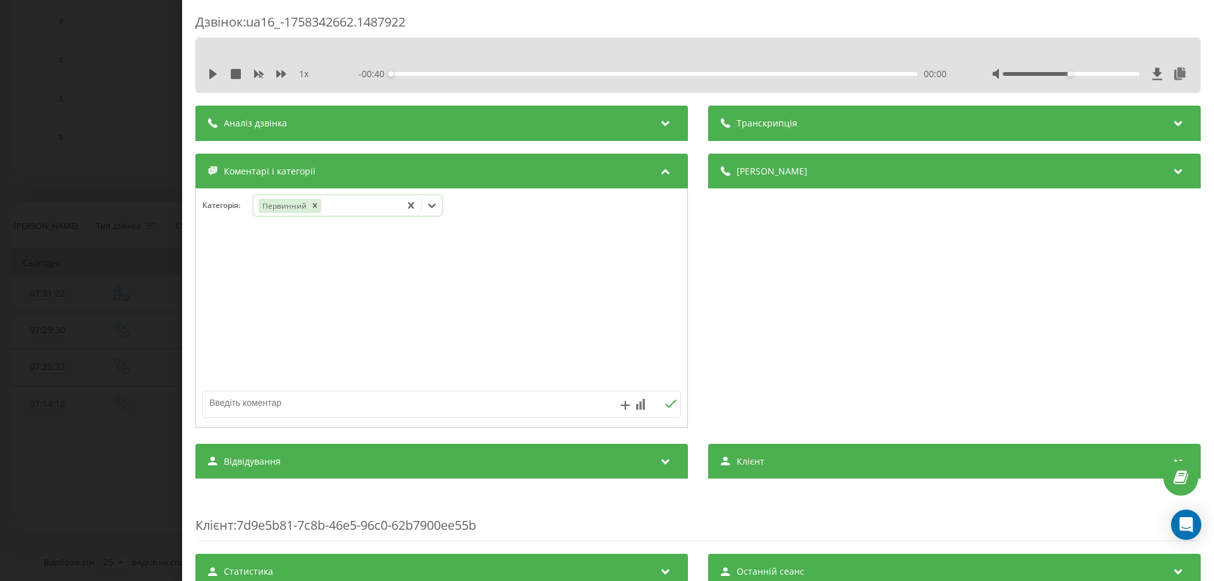
click at [434, 203] on icon at bounding box center [432, 205] width 13 height 13
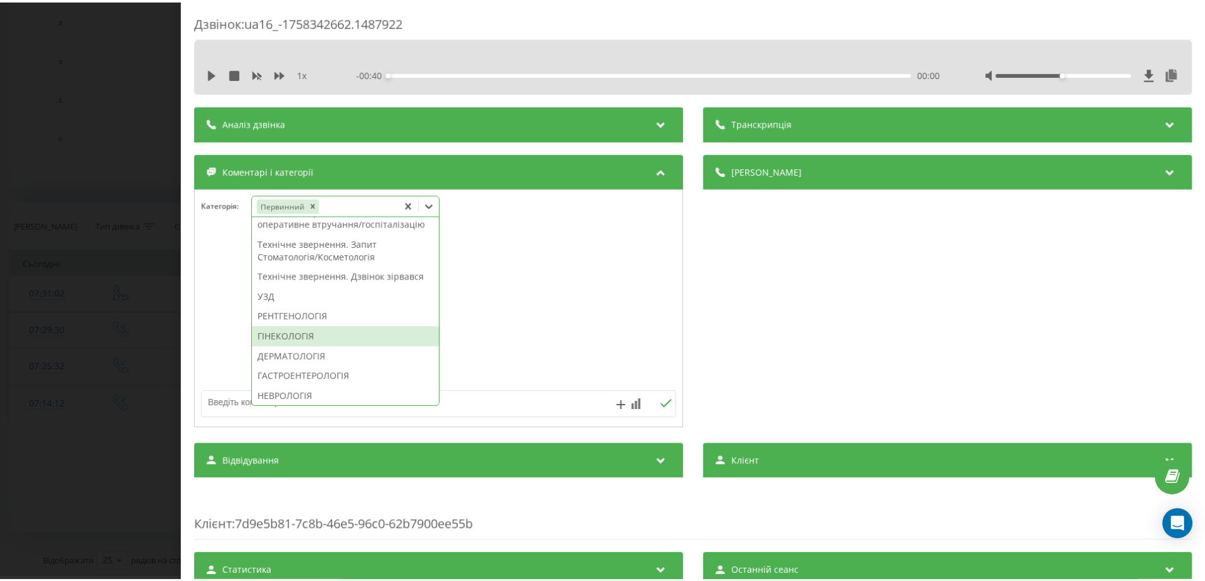
scroll to position [328, 0]
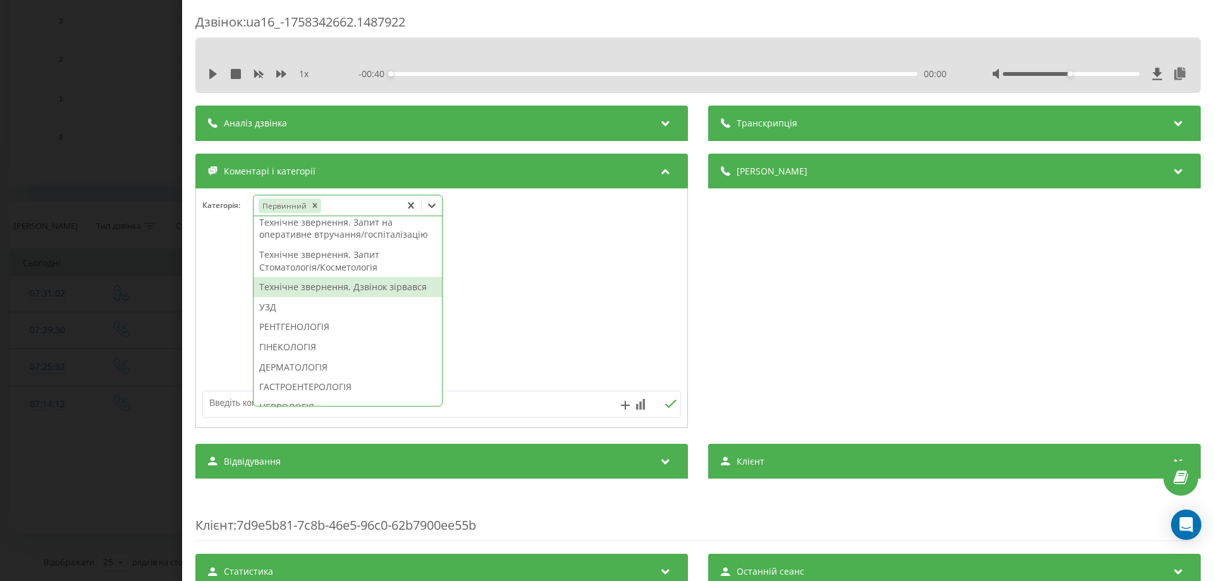
click at [384, 297] on div "Технічне звернення. Дзвінок зірвався" at bounding box center [348, 287] width 188 height 20
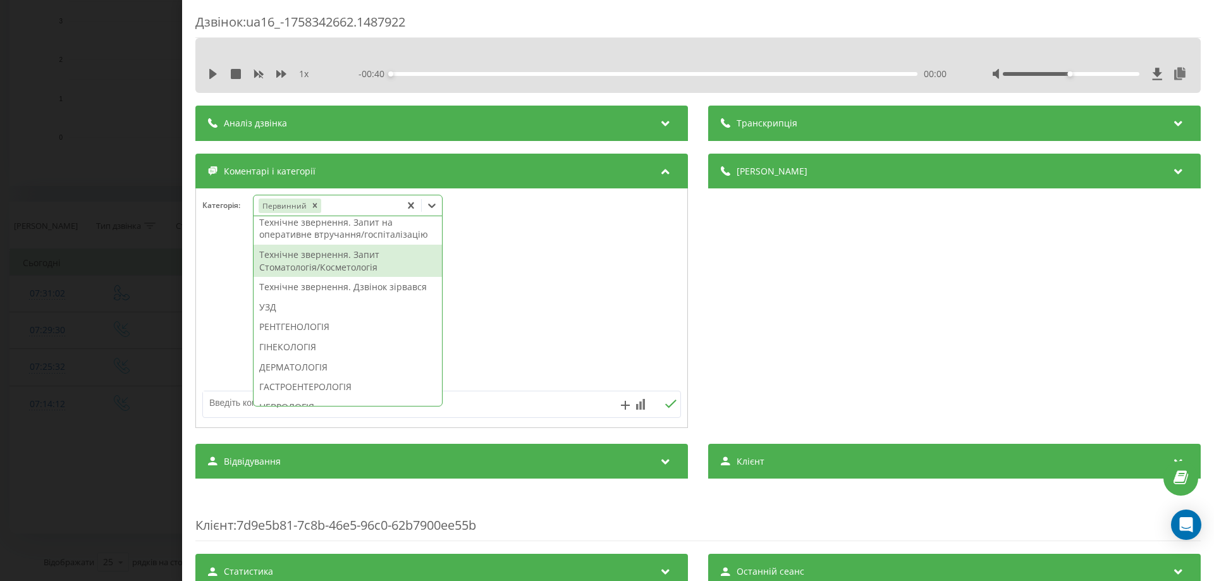
click at [197, 283] on div at bounding box center [441, 309] width 491 height 152
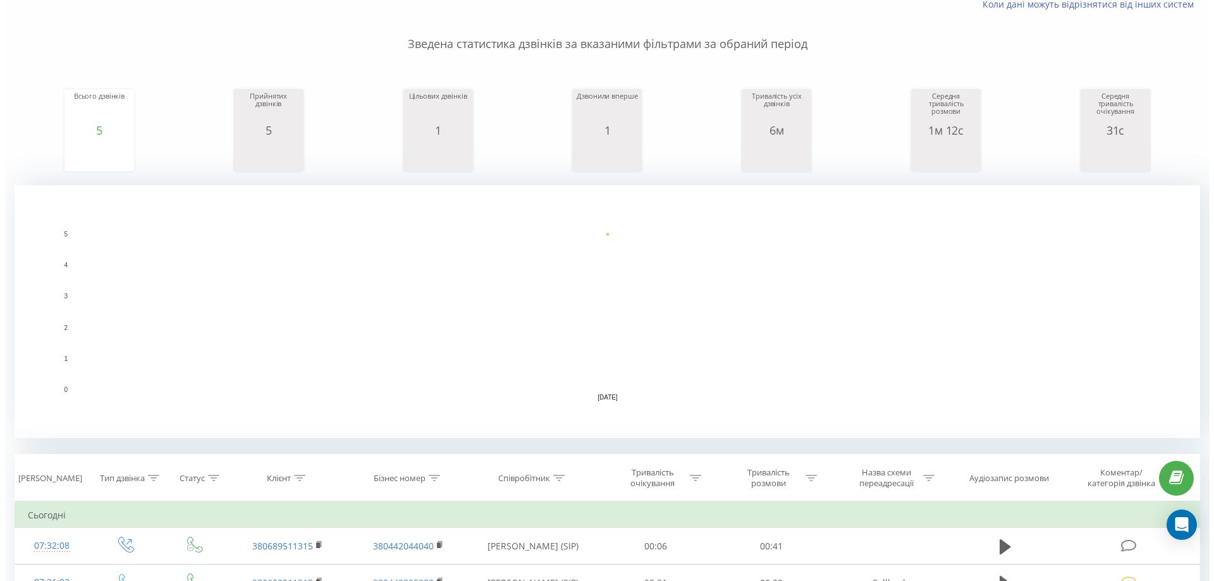
scroll to position [253, 0]
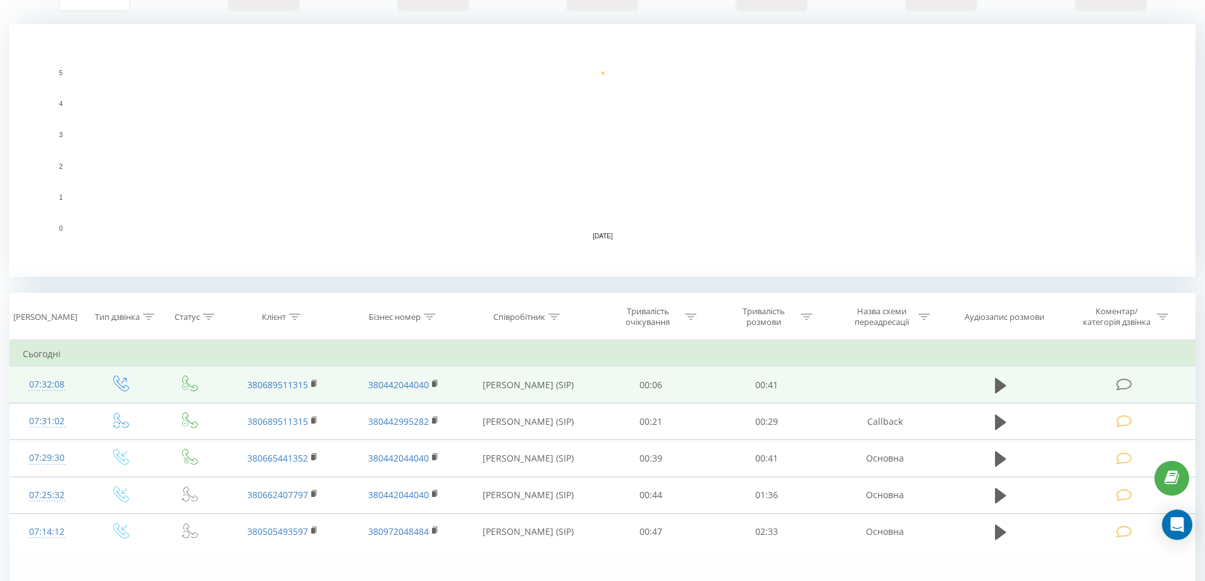
click at [1126, 385] on icon at bounding box center [1124, 384] width 16 height 13
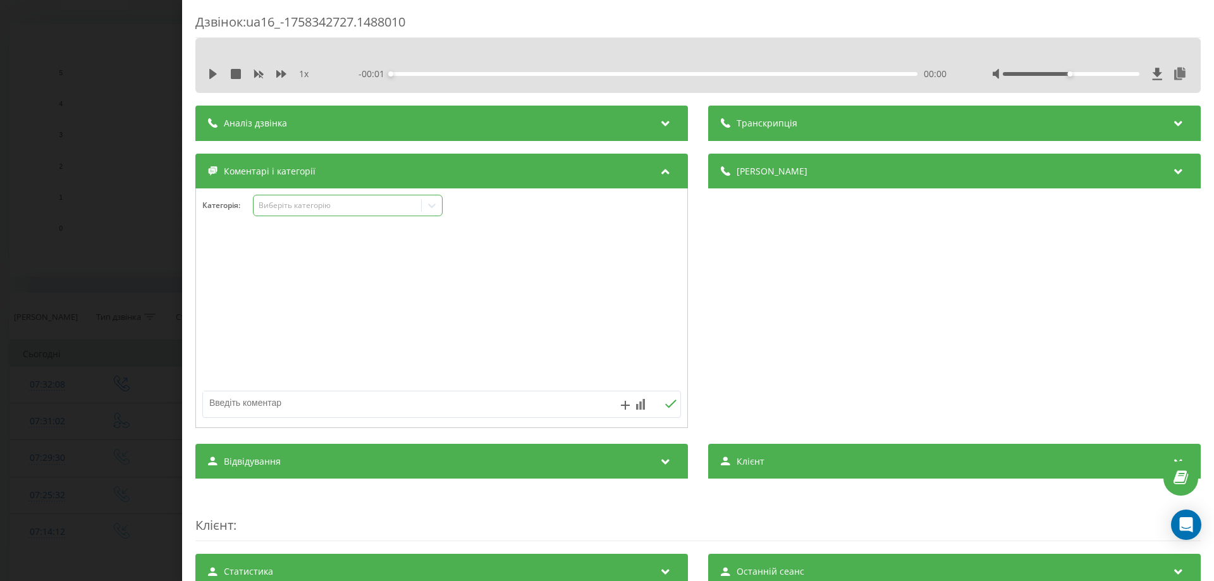
click at [434, 205] on icon at bounding box center [432, 205] width 13 height 13
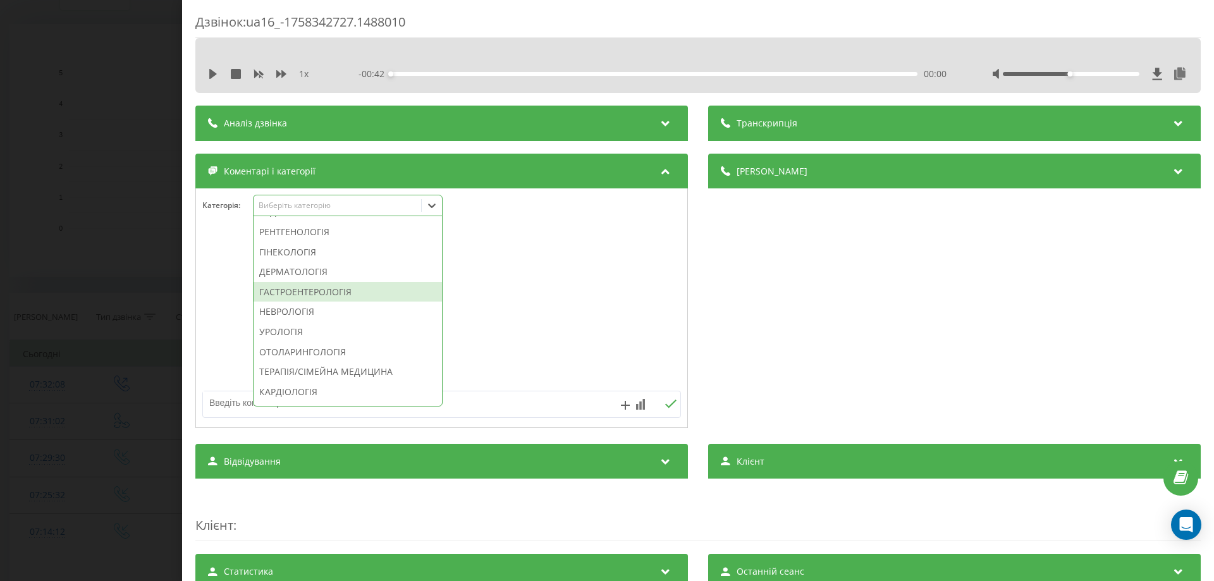
scroll to position [506, 0]
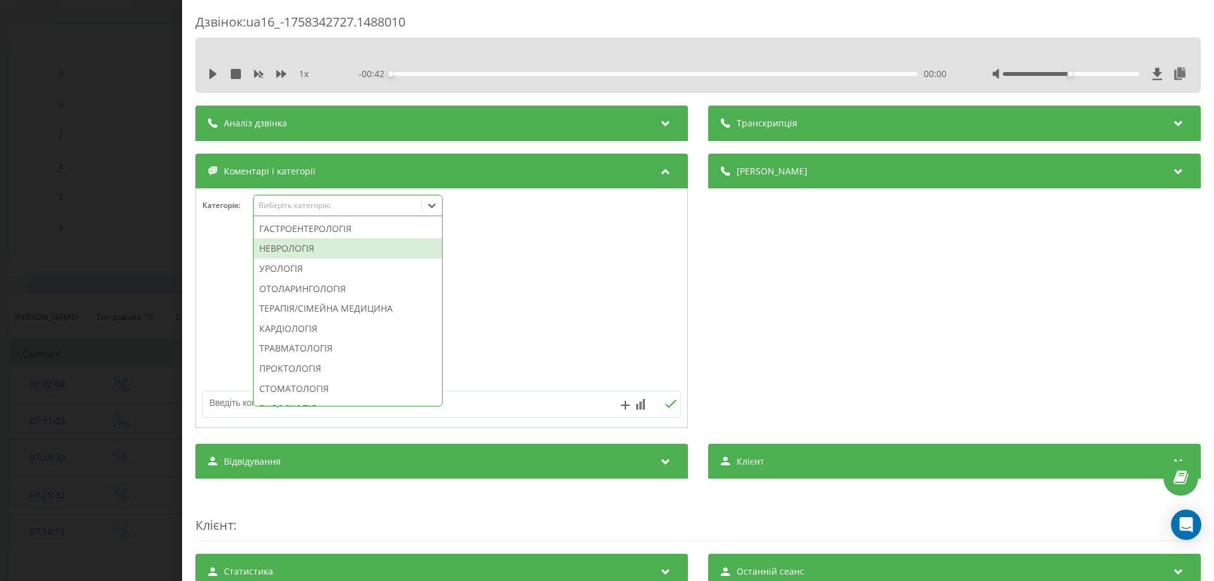
click at [324, 259] on div "НЕВРОЛОГІЯ" at bounding box center [348, 248] width 188 height 20
click at [412, 202] on icon at bounding box center [411, 205] width 13 height 13
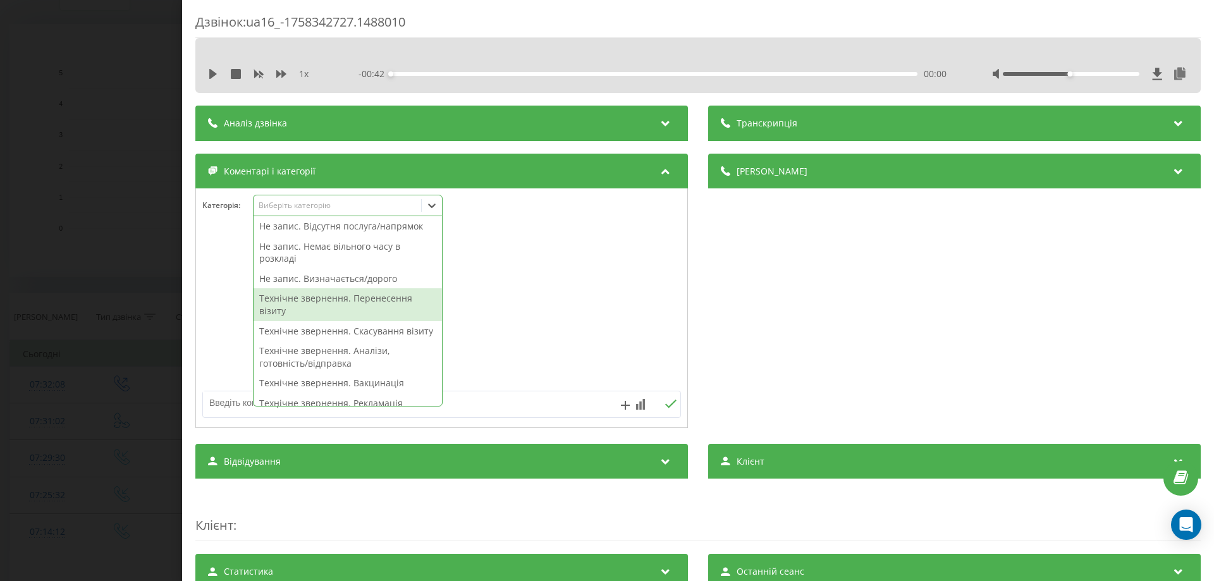
scroll to position [0, 0]
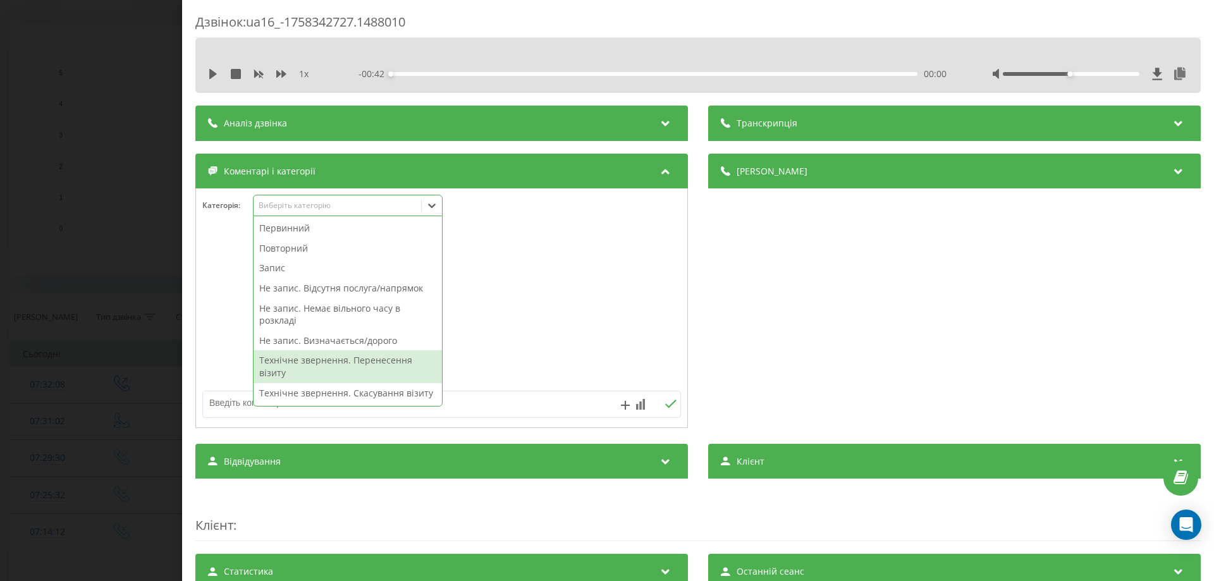
drag, startPoint x: 443, startPoint y: 319, endPoint x: 429, endPoint y: 215, distance: 105.2
click at [429, 215] on div "All selected options have been cleared. 49 results available. Use Up and Down t…" at bounding box center [348, 205] width 190 height 21
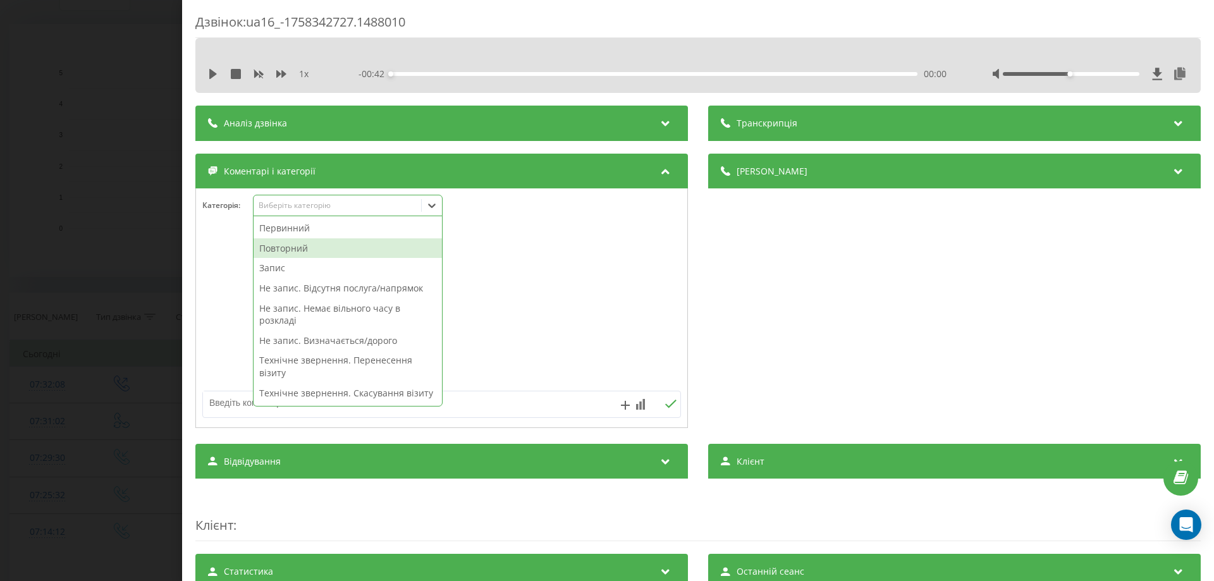
click at [273, 245] on div "Повторний" at bounding box center [348, 248] width 188 height 20
click at [209, 259] on div at bounding box center [441, 309] width 491 height 152
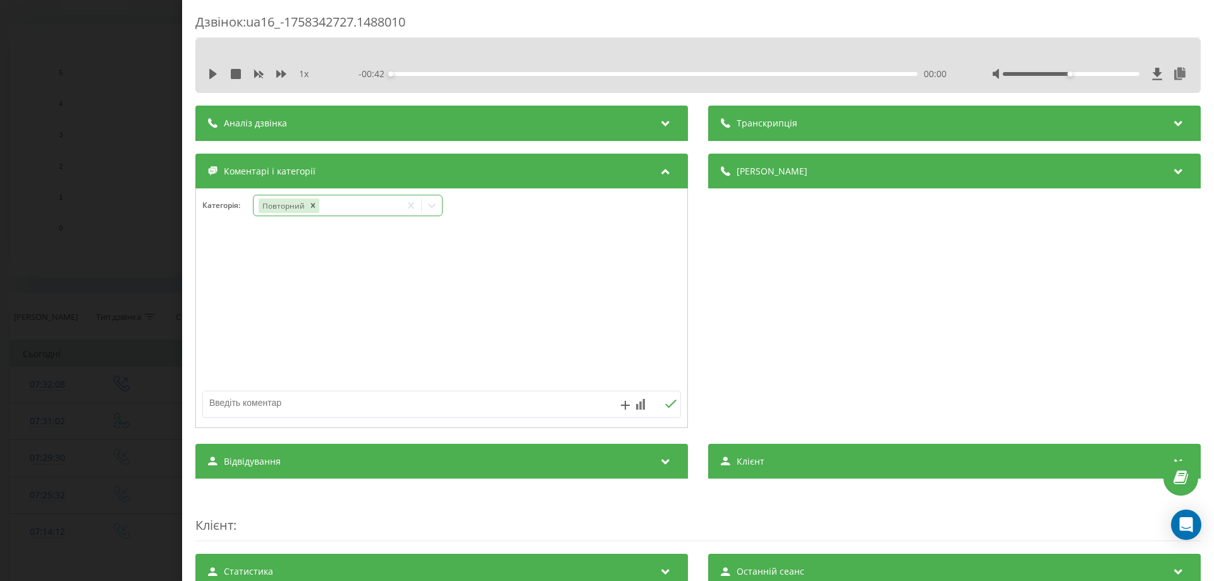
click at [428, 205] on icon at bounding box center [432, 205] width 13 height 13
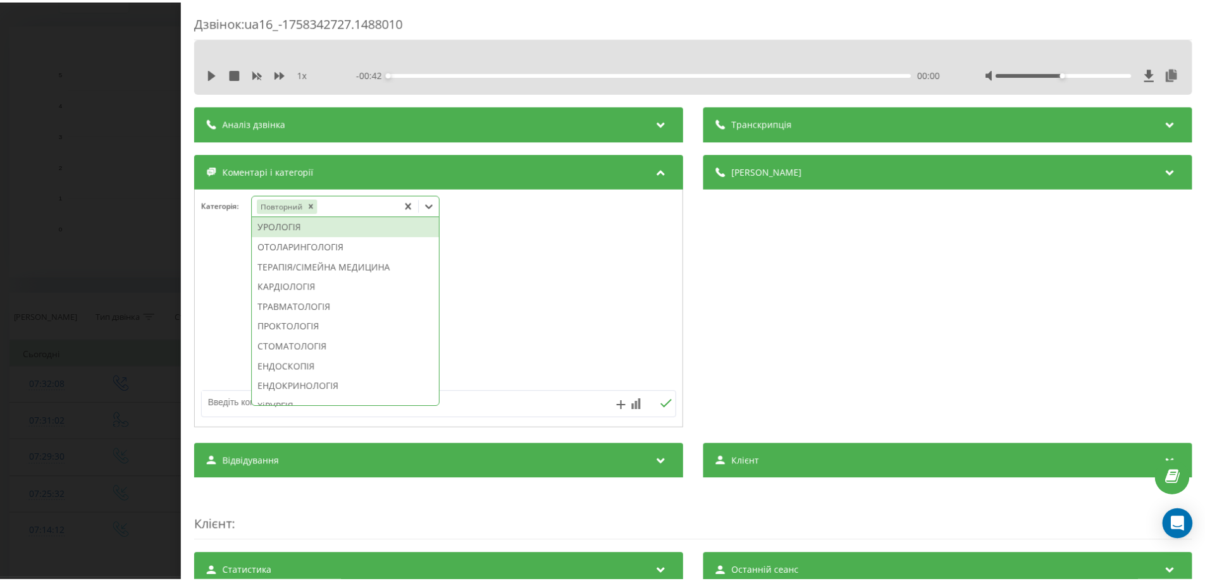
scroll to position [506, 0]
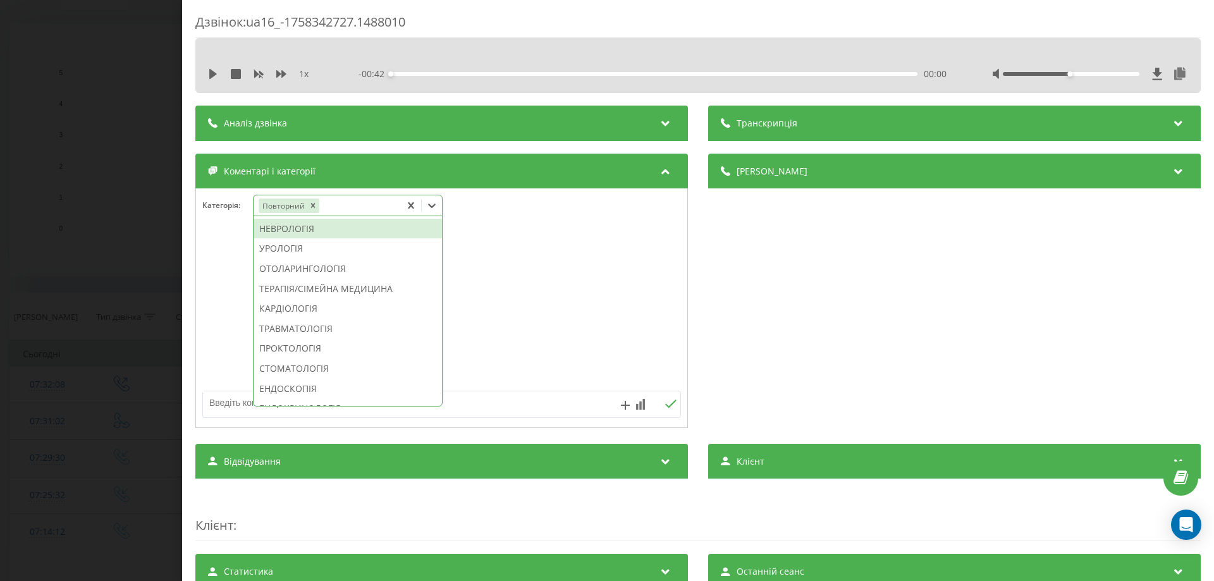
drag, startPoint x: 331, startPoint y: 267, endPoint x: 309, endPoint y: 267, distance: 21.5
click at [328, 239] on div "НЕВРОЛОГІЯ" at bounding box center [348, 229] width 188 height 20
click at [245, 274] on div at bounding box center [441, 309] width 491 height 152
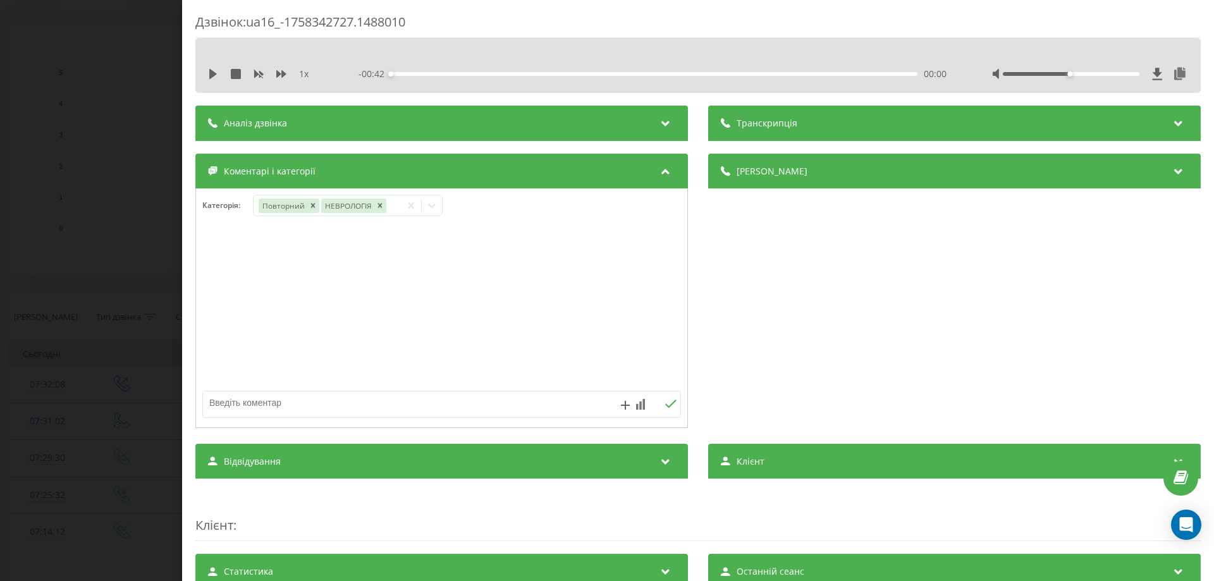
click at [230, 409] on textarea at bounding box center [394, 402] width 382 height 23
click at [346, 402] on textarea "лікарф не виїджають на виклк" at bounding box center [394, 402] width 382 height 23
click at [360, 403] on textarea "лікарф не виїджають на виклик за" at bounding box center [394, 402] width 382 height 23
type textarea "лікарф не виїджають на виклик за межи міста"
drag, startPoint x: 396, startPoint y: 404, endPoint x: 104, endPoint y: 406, distance: 292.8
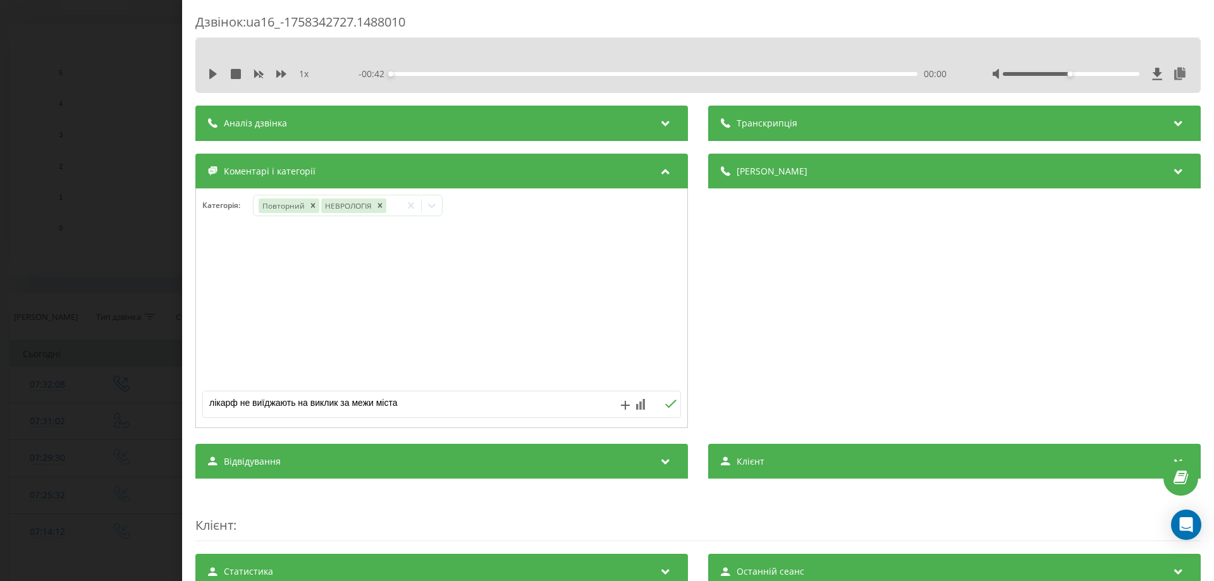
click at [104, 406] on div "Дзвінок : ua16_-1758342727.1488010 1 x - 00:42 00:00 00:00 Транскрипція Для AI-…" at bounding box center [607, 290] width 1214 height 581
type textarea "надана інф"
drag, startPoint x: 665, startPoint y: 400, endPoint x: 657, endPoint y: 405, distance: 9.1
click at [662, 399] on button at bounding box center [671, 404] width 20 height 11
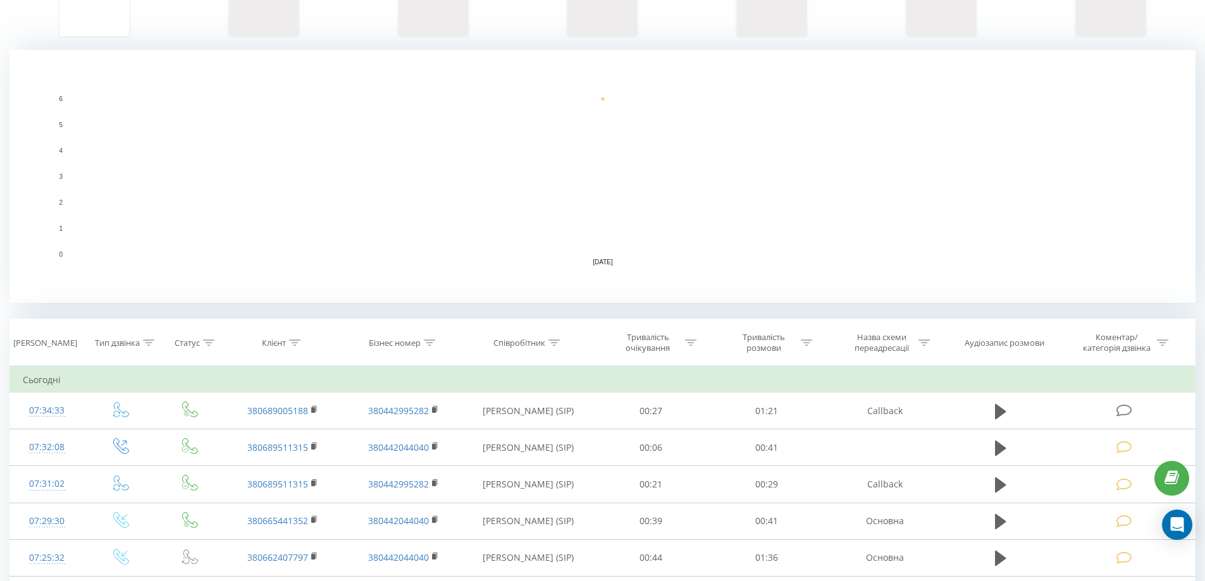
scroll to position [316, 0]
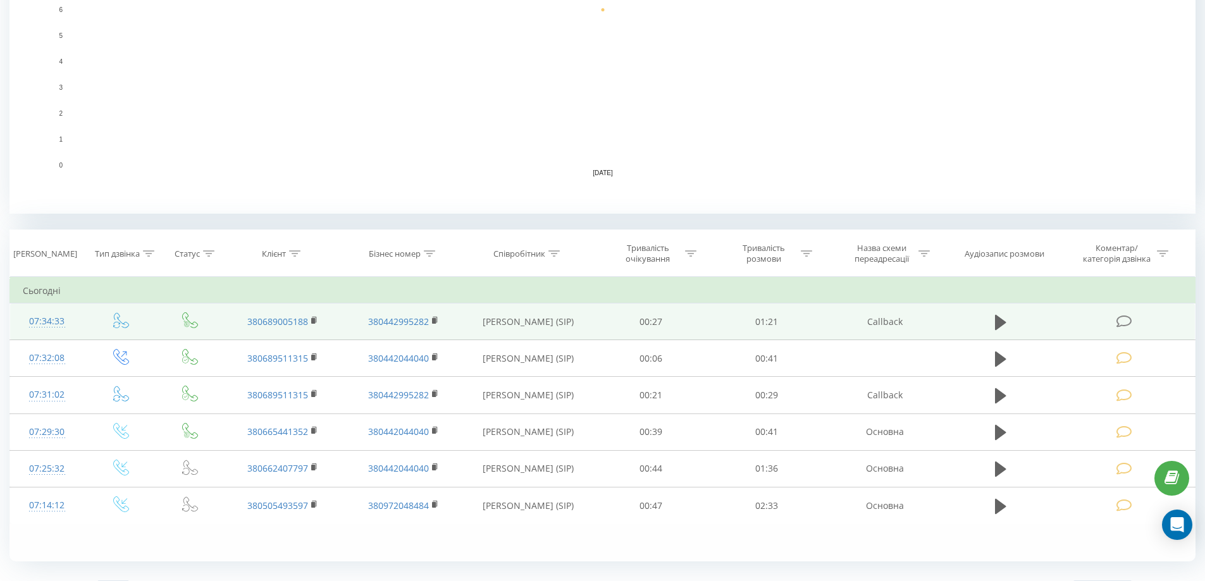
click at [1122, 322] on icon at bounding box center [1124, 321] width 16 height 13
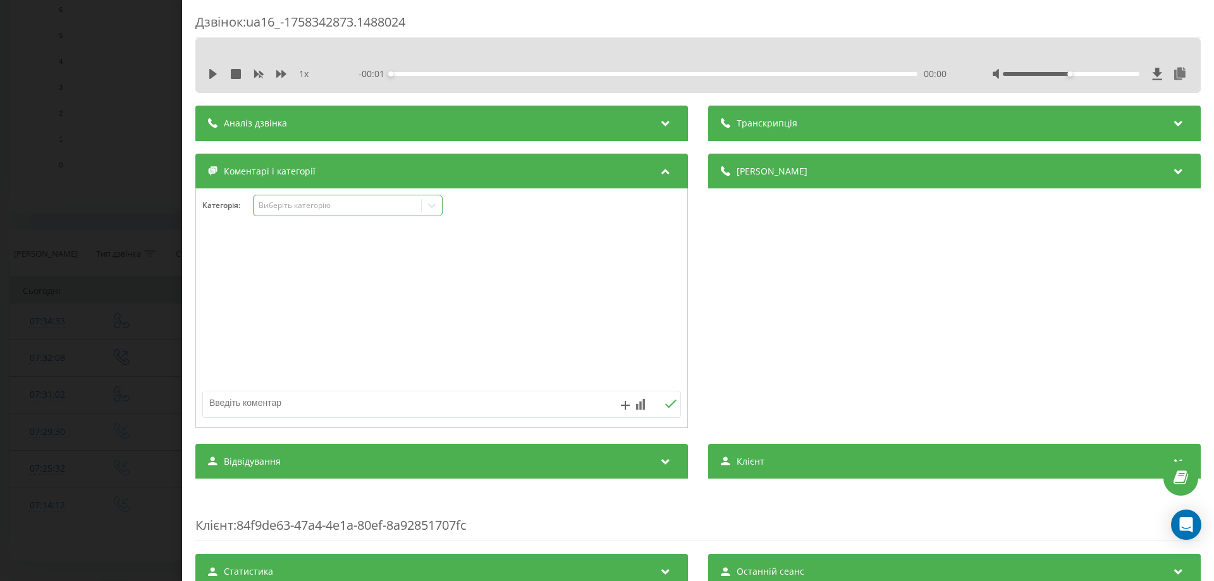
click at [436, 205] on icon at bounding box center [432, 206] width 8 height 4
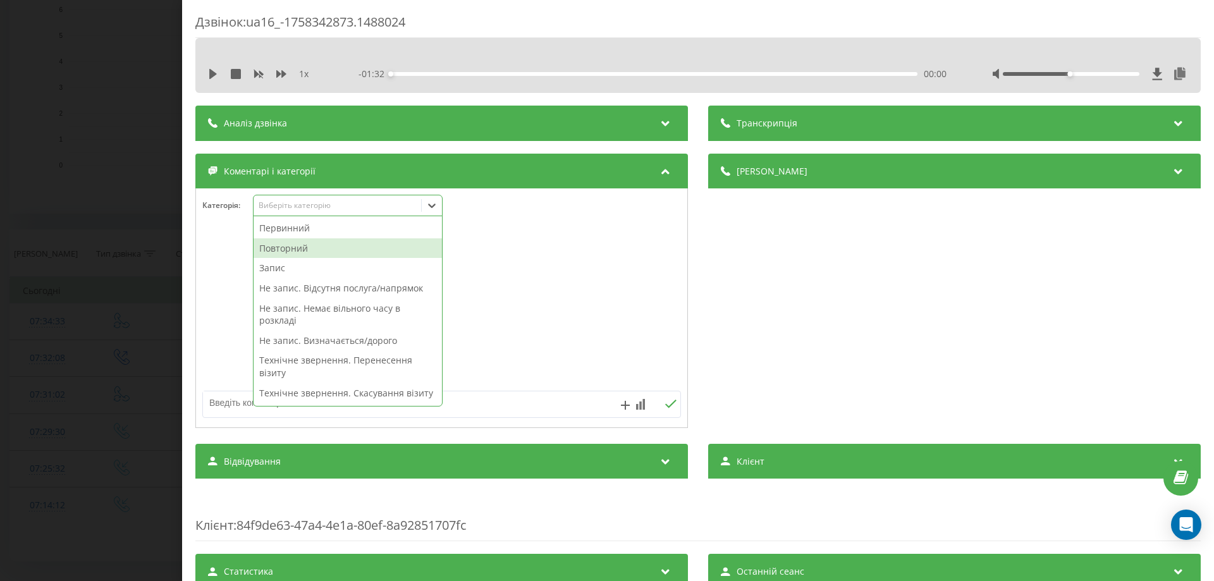
click at [275, 247] on div "Повторний" at bounding box center [348, 248] width 188 height 20
drag, startPoint x: 224, startPoint y: 254, endPoint x: 247, endPoint y: 251, distance: 23.6
click at [223, 255] on div at bounding box center [441, 309] width 491 height 152
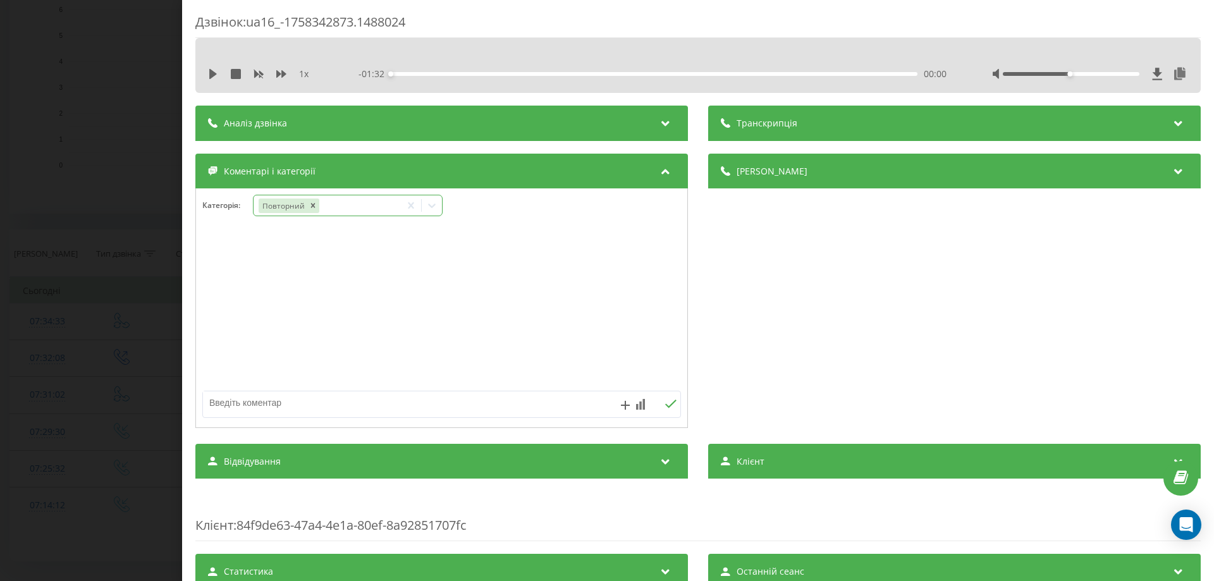
click at [431, 204] on icon at bounding box center [432, 205] width 13 height 13
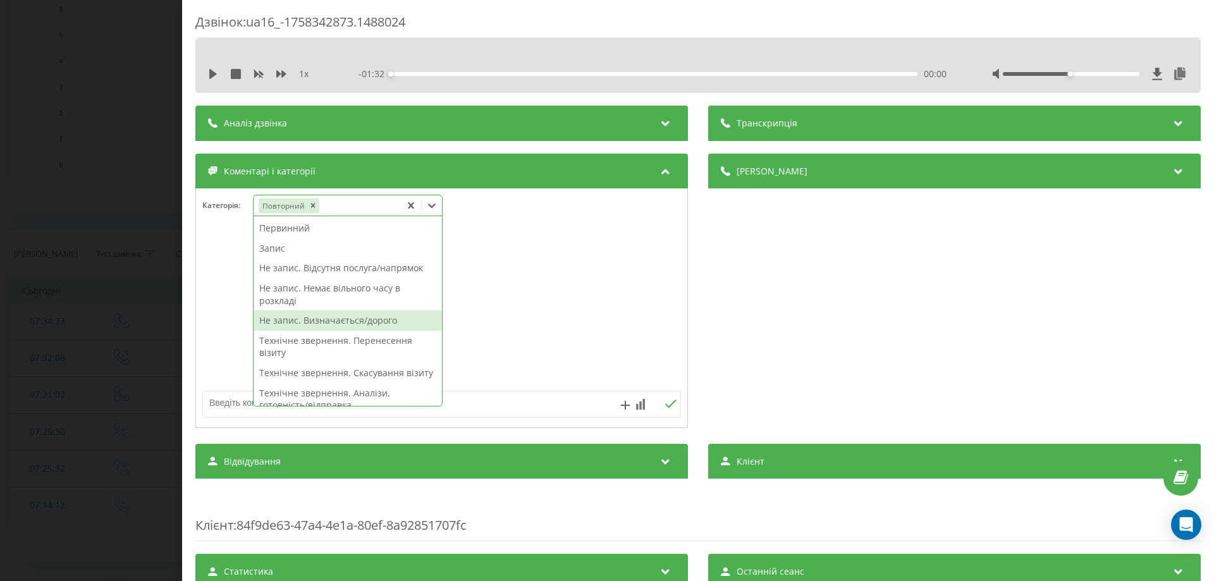
drag, startPoint x: 359, startPoint y: 323, endPoint x: 302, endPoint y: 303, distance: 61.0
click at [359, 322] on div "Не запис. Визначається/дорого" at bounding box center [348, 320] width 188 height 20
click at [220, 299] on div at bounding box center [441, 309] width 491 height 152
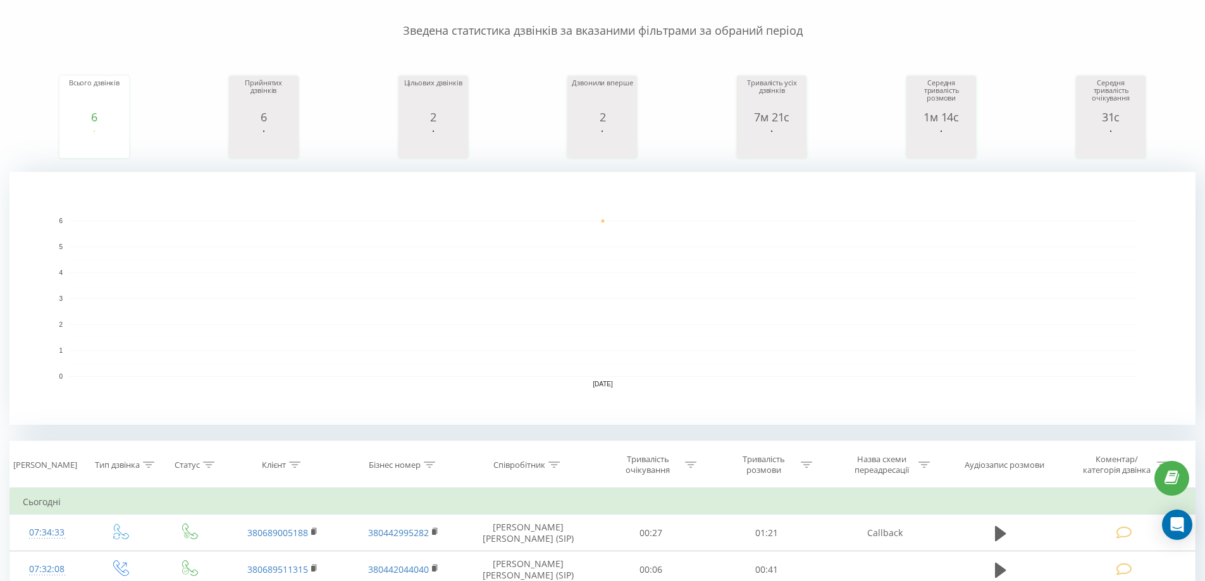
scroll to position [91, 0]
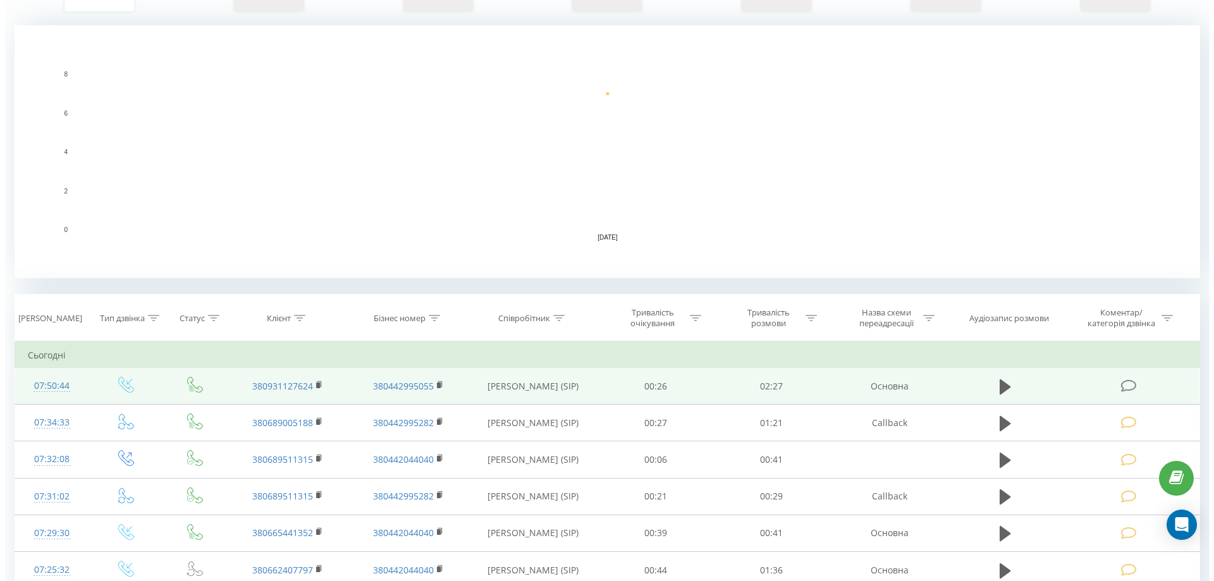
scroll to position [316, 0]
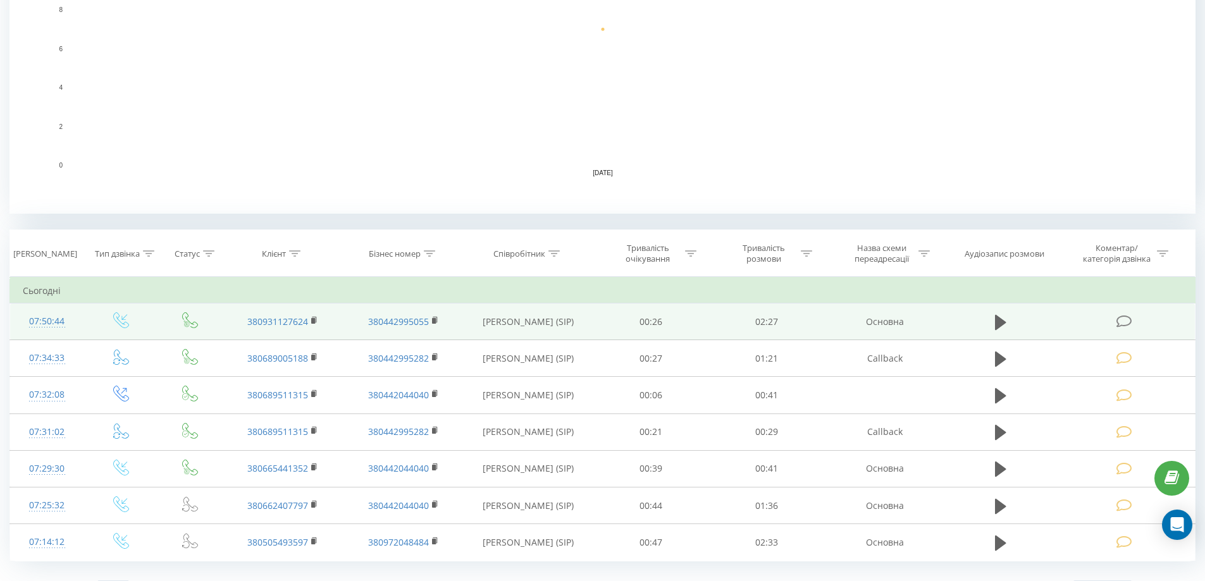
click at [1121, 327] on icon at bounding box center [1124, 321] width 16 height 13
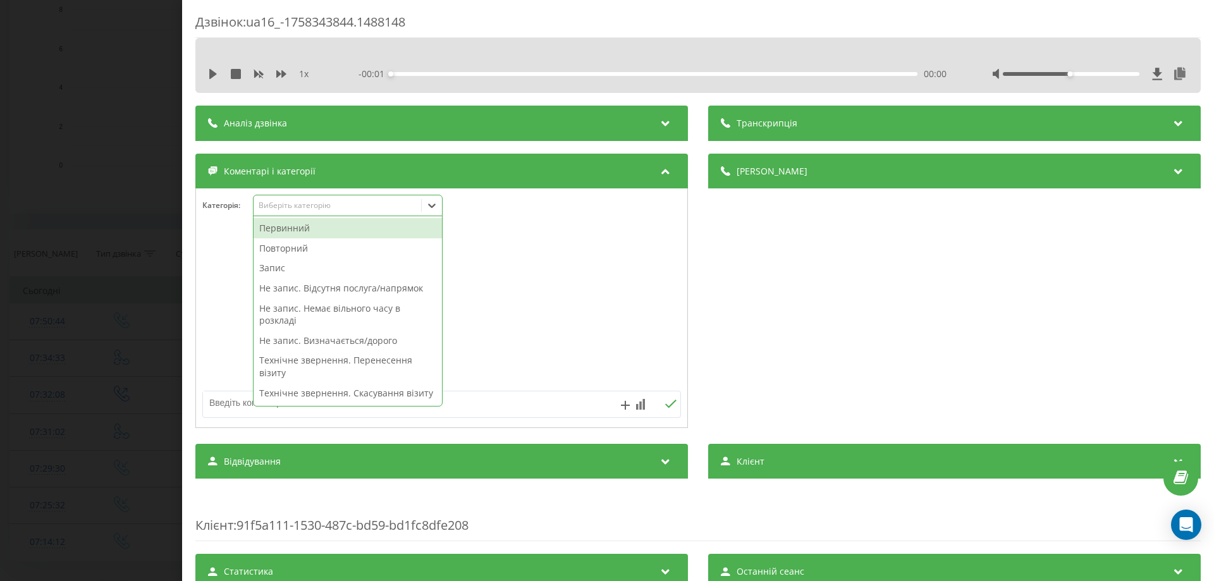
click at [437, 207] on icon at bounding box center [432, 205] width 13 height 13
click at [283, 247] on div "Повторний" at bounding box center [348, 248] width 188 height 20
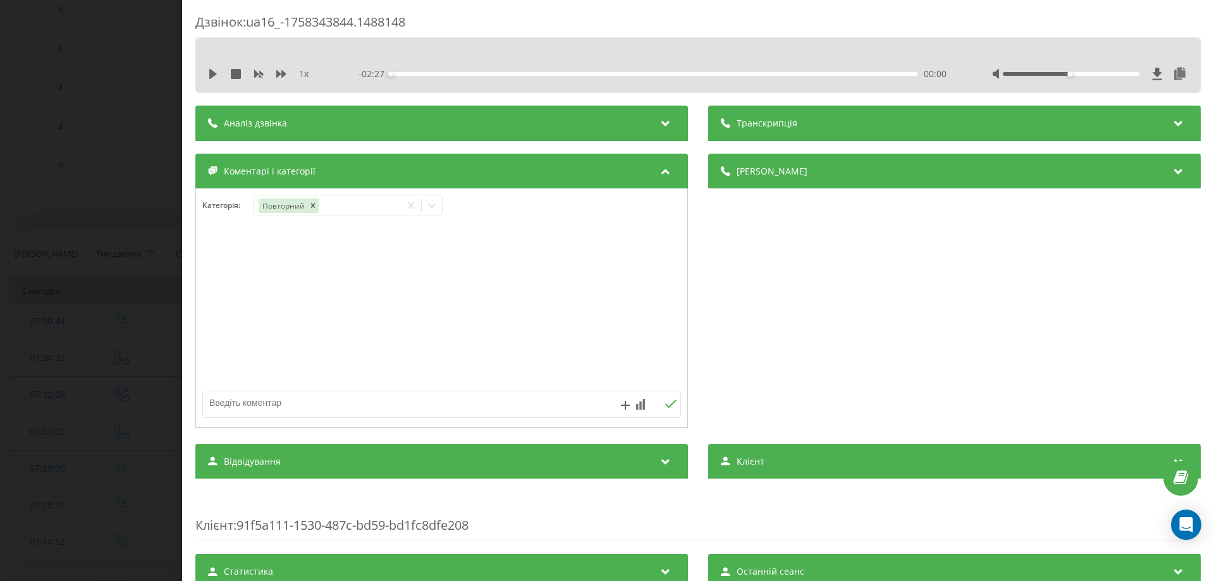
click at [227, 250] on div at bounding box center [441, 309] width 491 height 152
click at [437, 208] on icon at bounding box center [432, 205] width 13 height 13
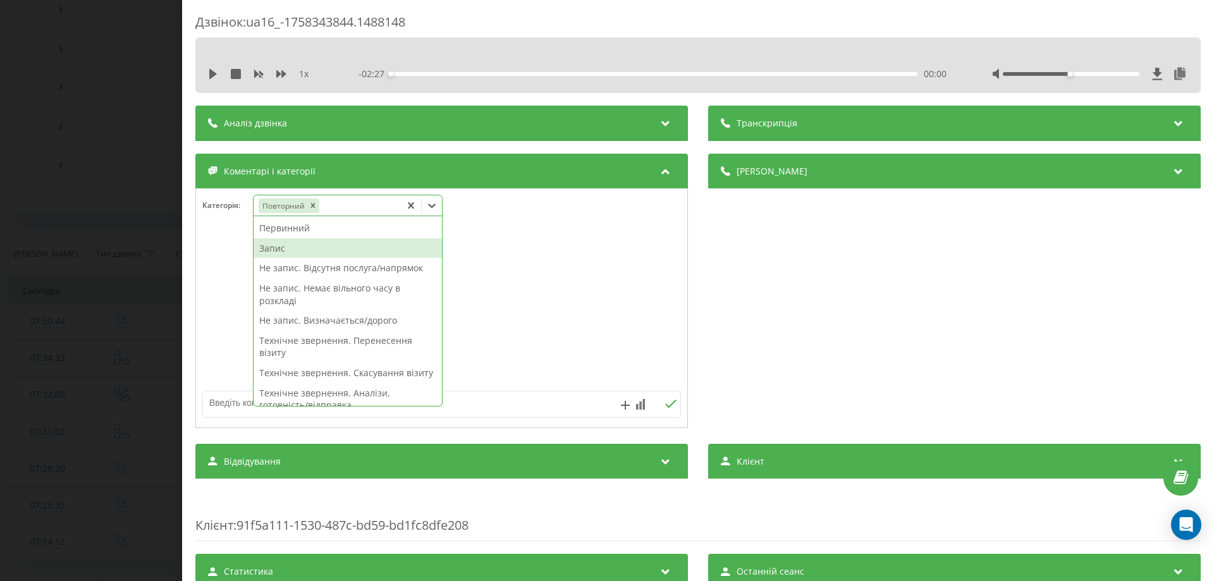
click at [298, 252] on div "Запис" at bounding box center [348, 248] width 188 height 20
click at [216, 252] on div at bounding box center [441, 309] width 491 height 152
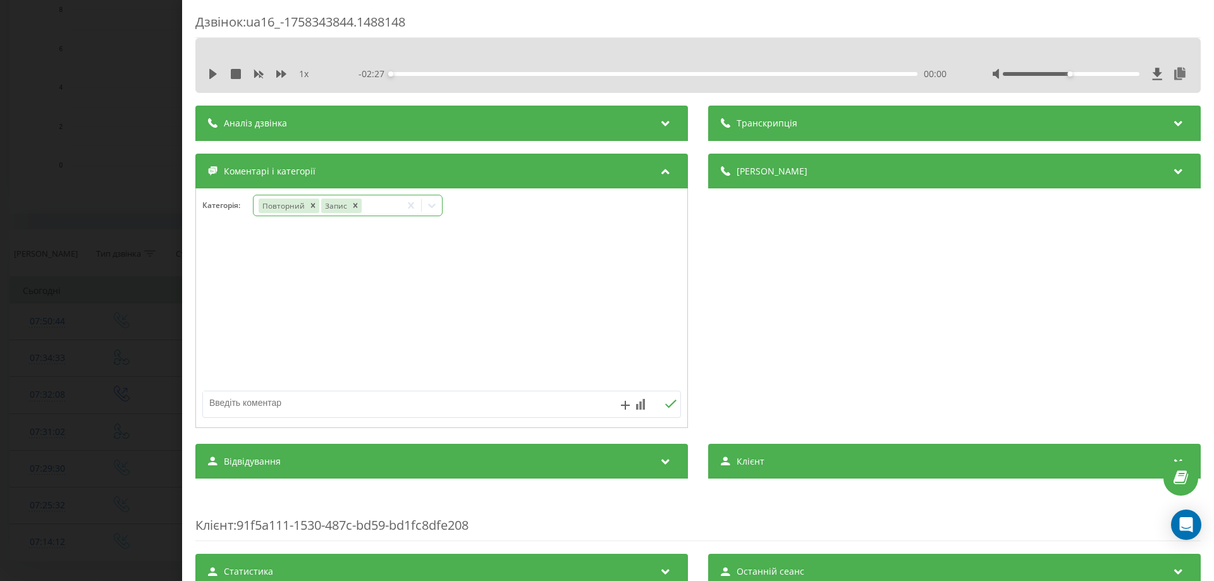
click at [430, 206] on icon at bounding box center [432, 205] width 13 height 13
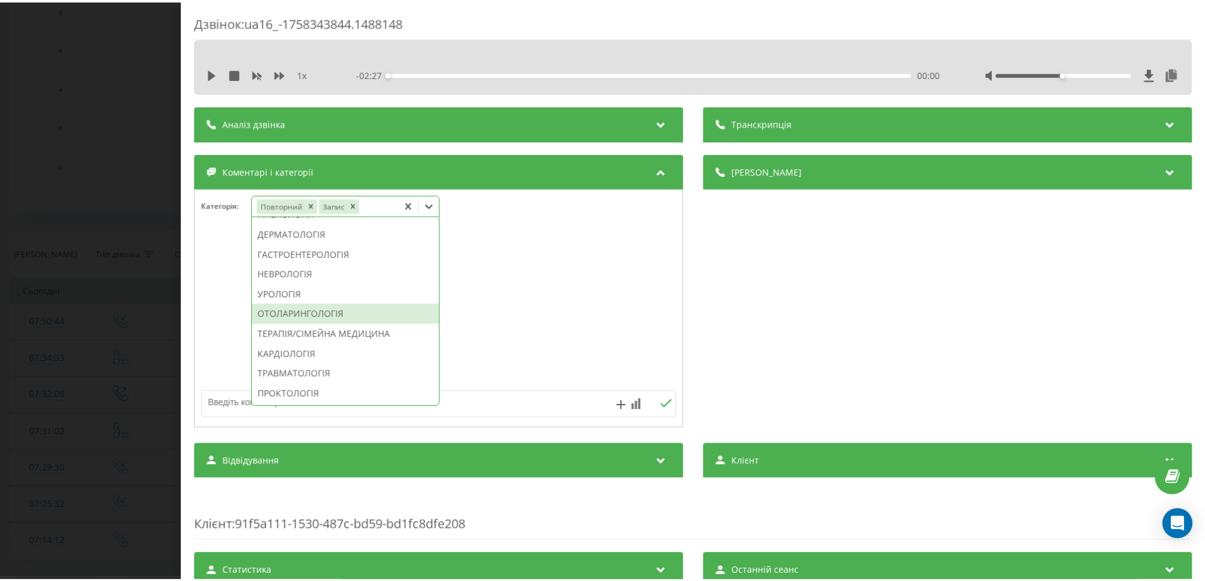
scroll to position [371, 0]
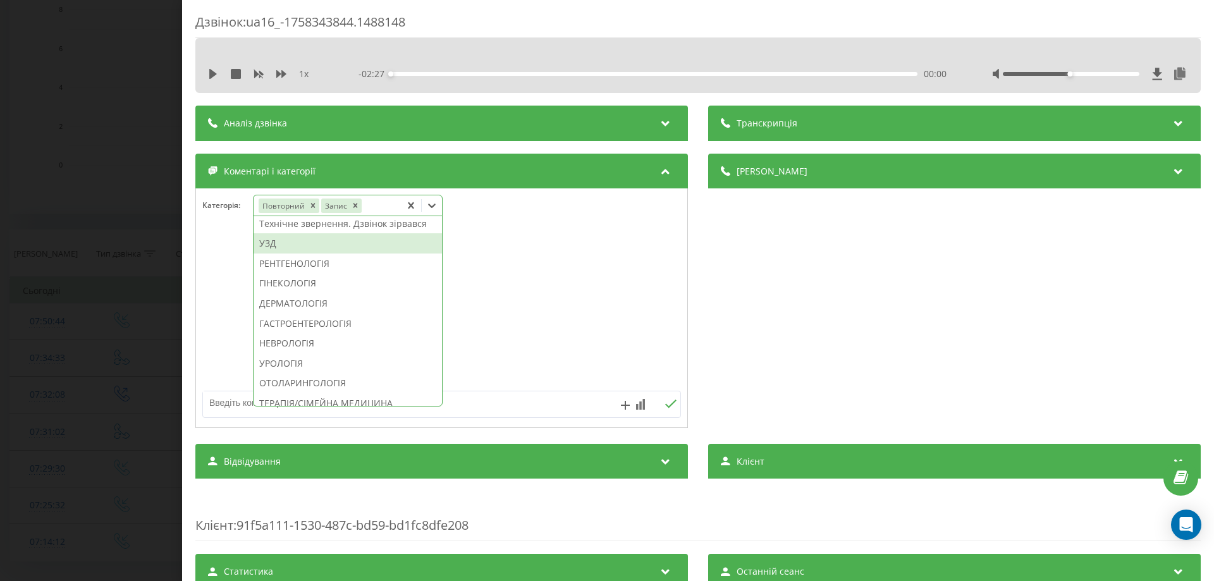
drag, startPoint x: 319, startPoint y: 283, endPoint x: 256, endPoint y: 281, distance: 63.2
click at [318, 254] on div "УЗД" at bounding box center [348, 243] width 188 height 20
click at [235, 281] on div at bounding box center [441, 309] width 491 height 152
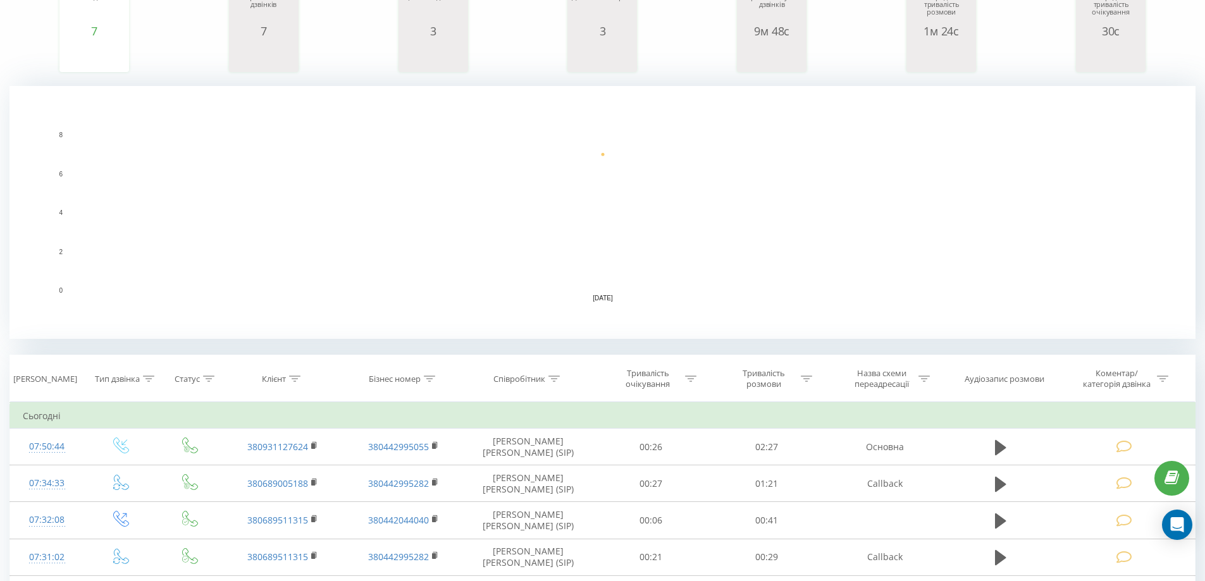
scroll to position [253, 0]
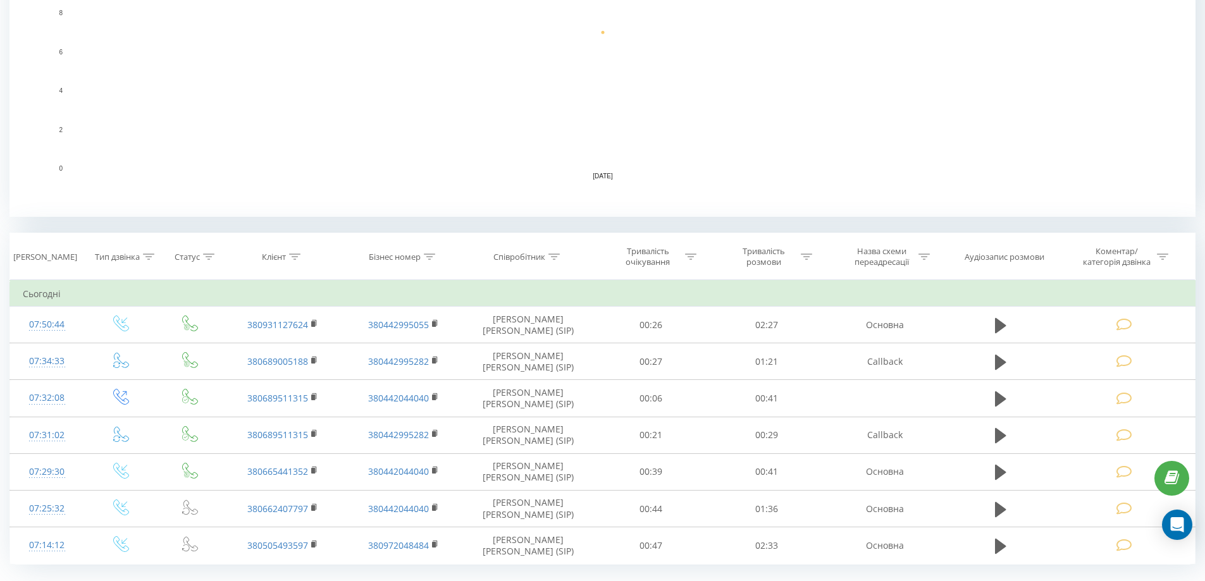
scroll to position [344, 0]
